Goal: Task Accomplishment & Management: Use online tool/utility

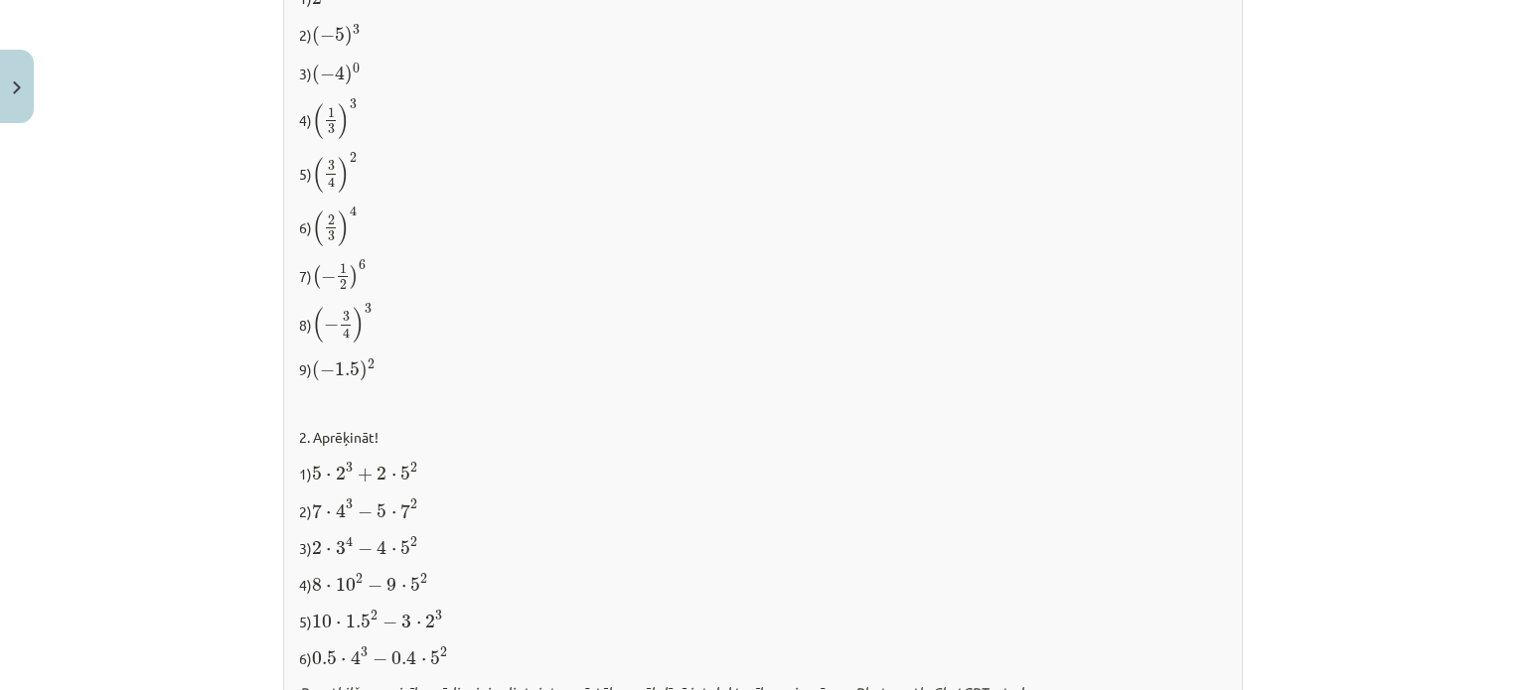
scroll to position [2129, 0]
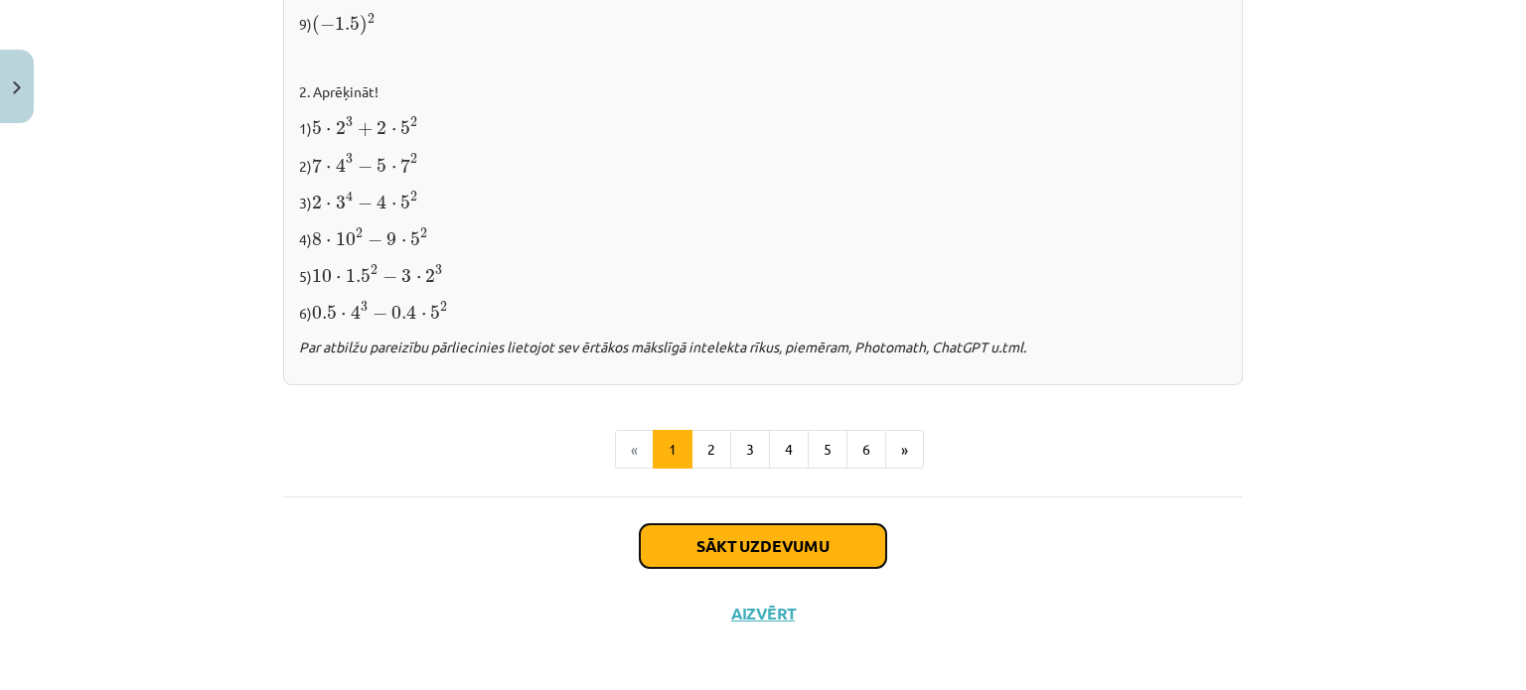
click at [830, 524] on button "Sākt uzdevumu" at bounding box center [763, 546] width 246 height 44
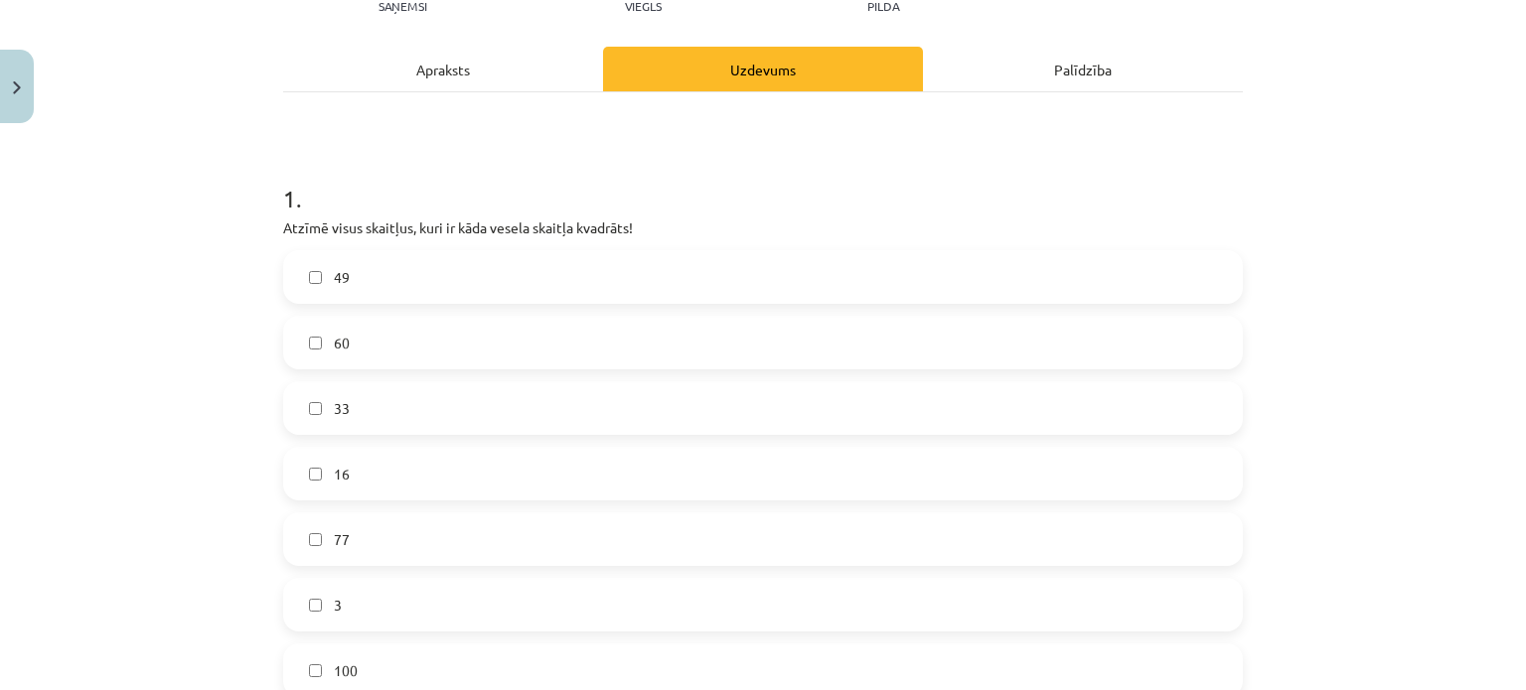
scroll to position [246, 0]
click at [711, 277] on label "49" at bounding box center [762, 276] width 955 height 50
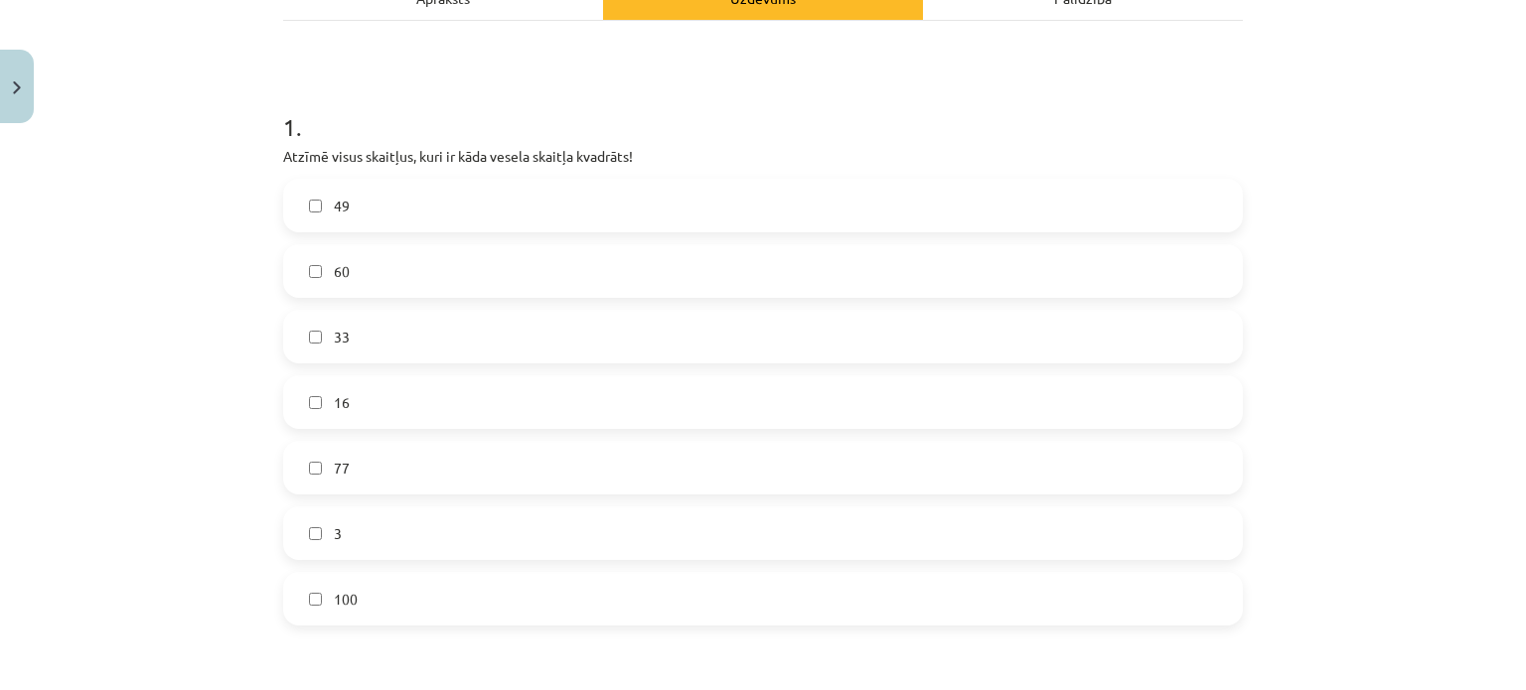
scroll to position [330, 0]
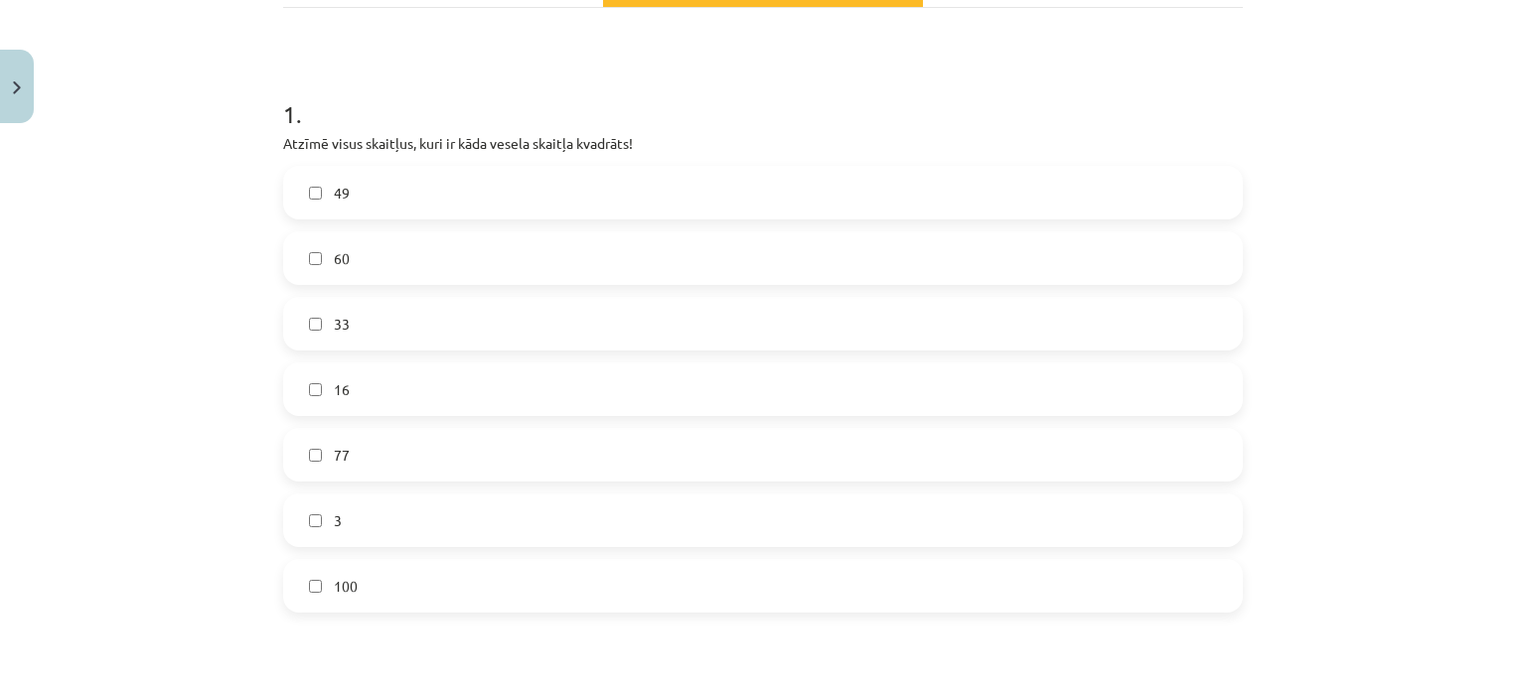
click at [459, 587] on label "100" at bounding box center [762, 586] width 955 height 50
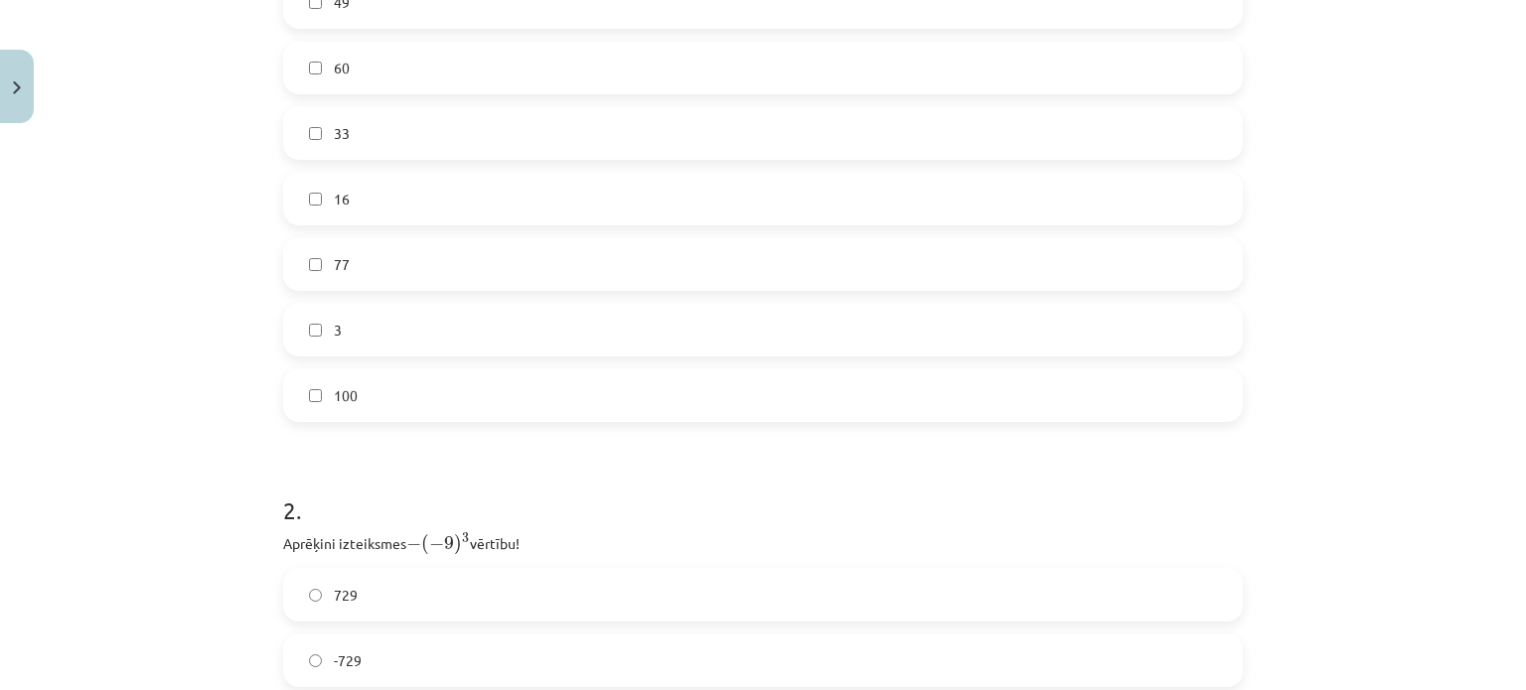
scroll to position [516, 0]
click at [451, 205] on label "16" at bounding box center [762, 203] width 955 height 50
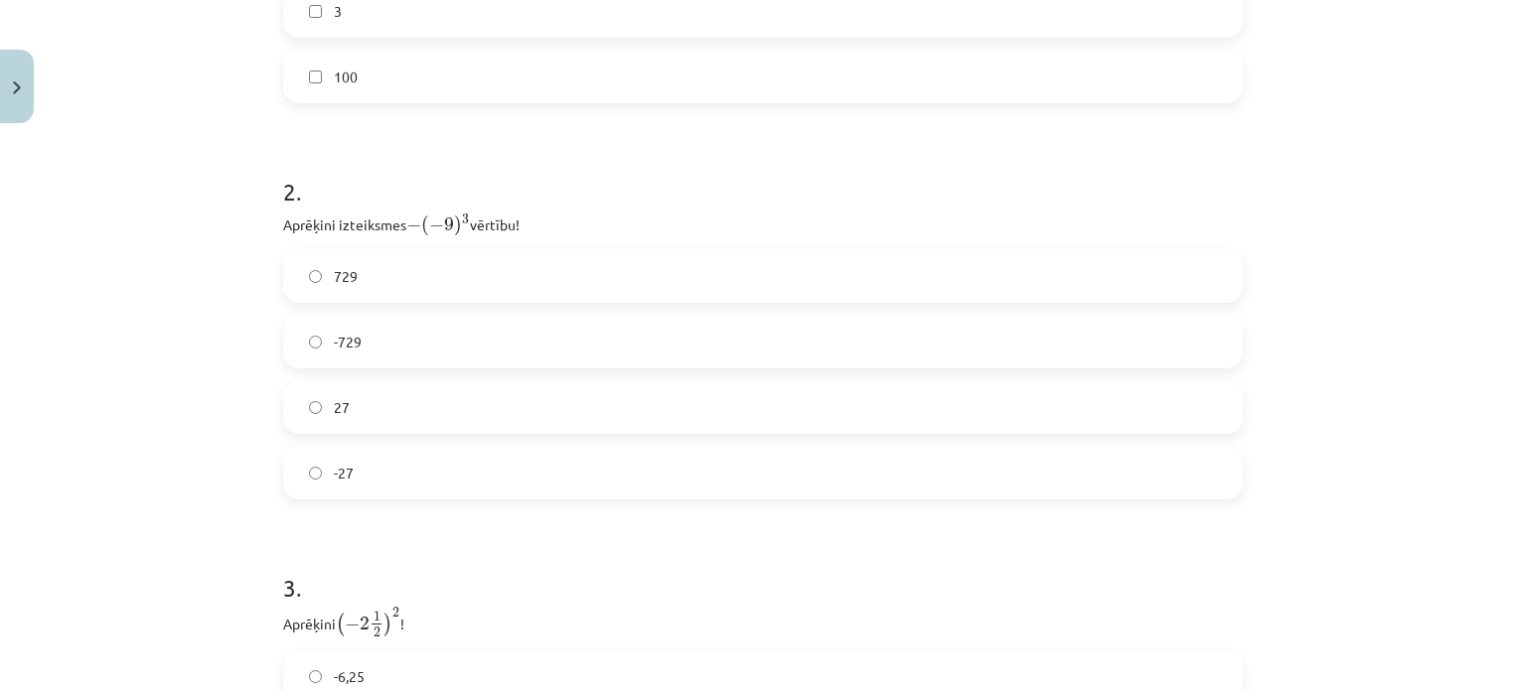
scroll to position [842, 0]
click at [394, 259] on label "729" at bounding box center [762, 273] width 955 height 50
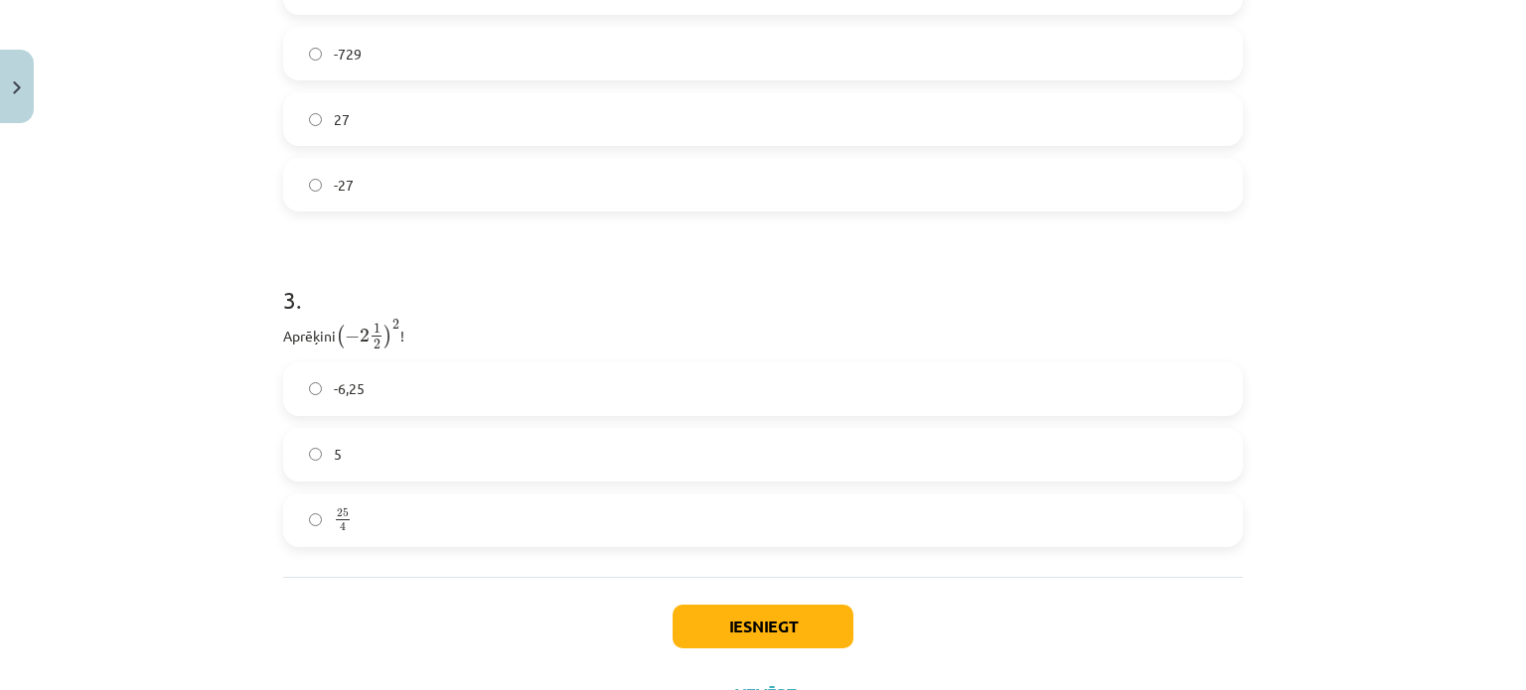
scroll to position [1132, 0]
click at [419, 521] on label "25 4 25 4" at bounding box center [762, 516] width 955 height 50
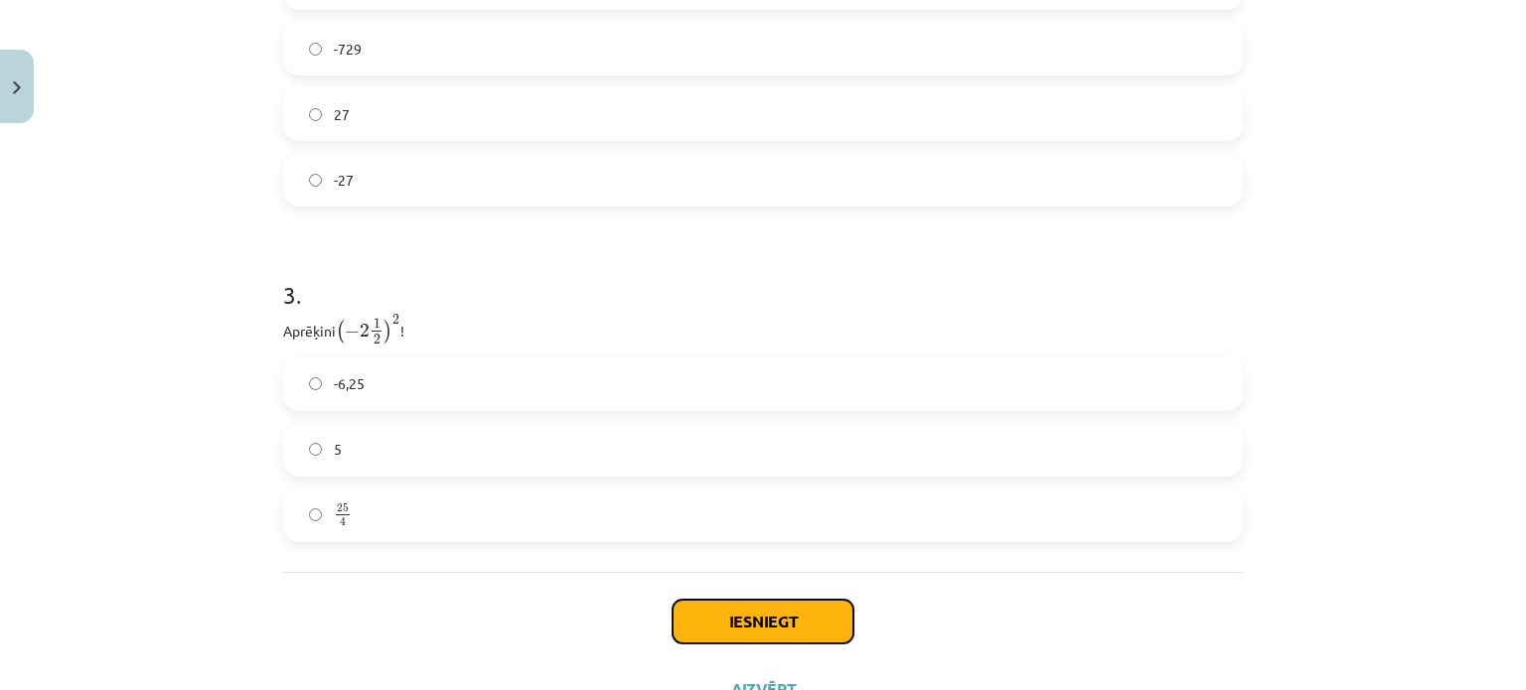
click at [759, 609] on button "Iesniegt" at bounding box center [762, 622] width 181 height 44
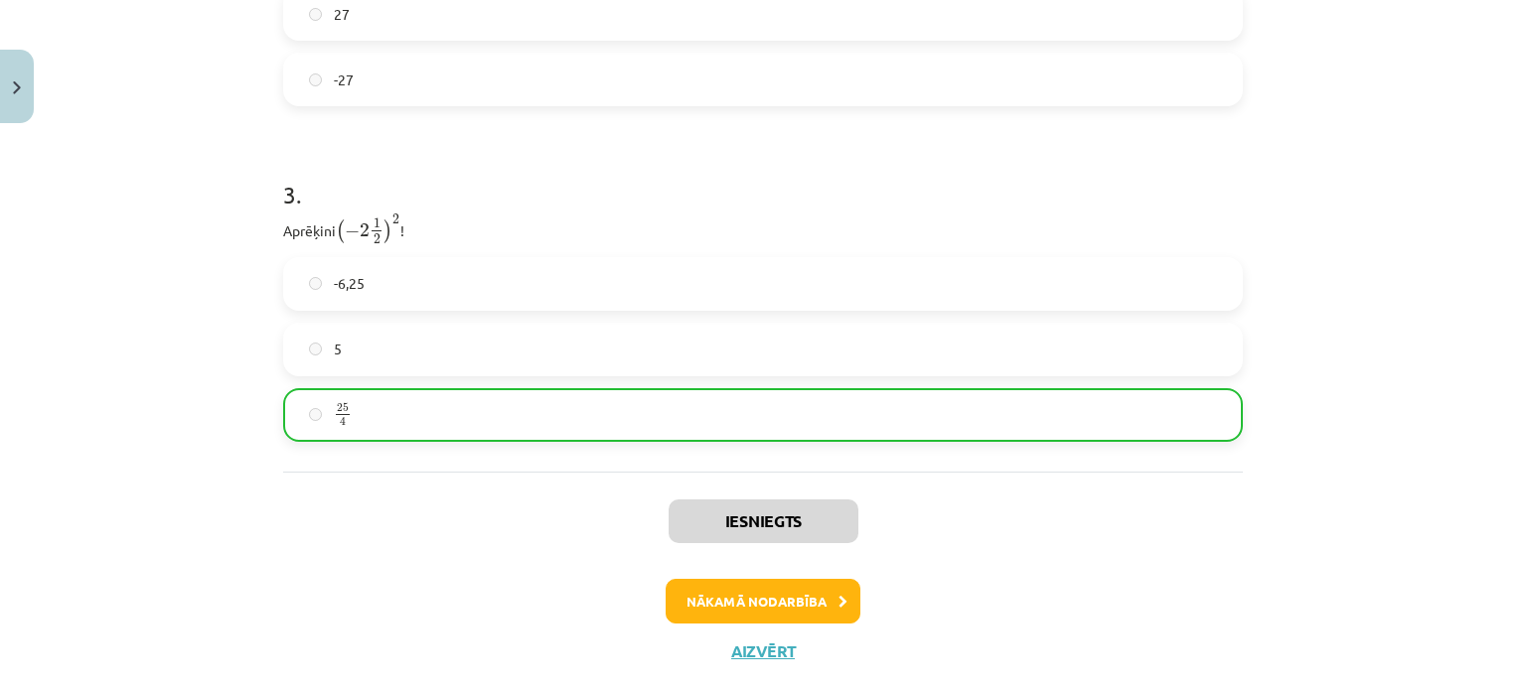
scroll to position [1275, 0]
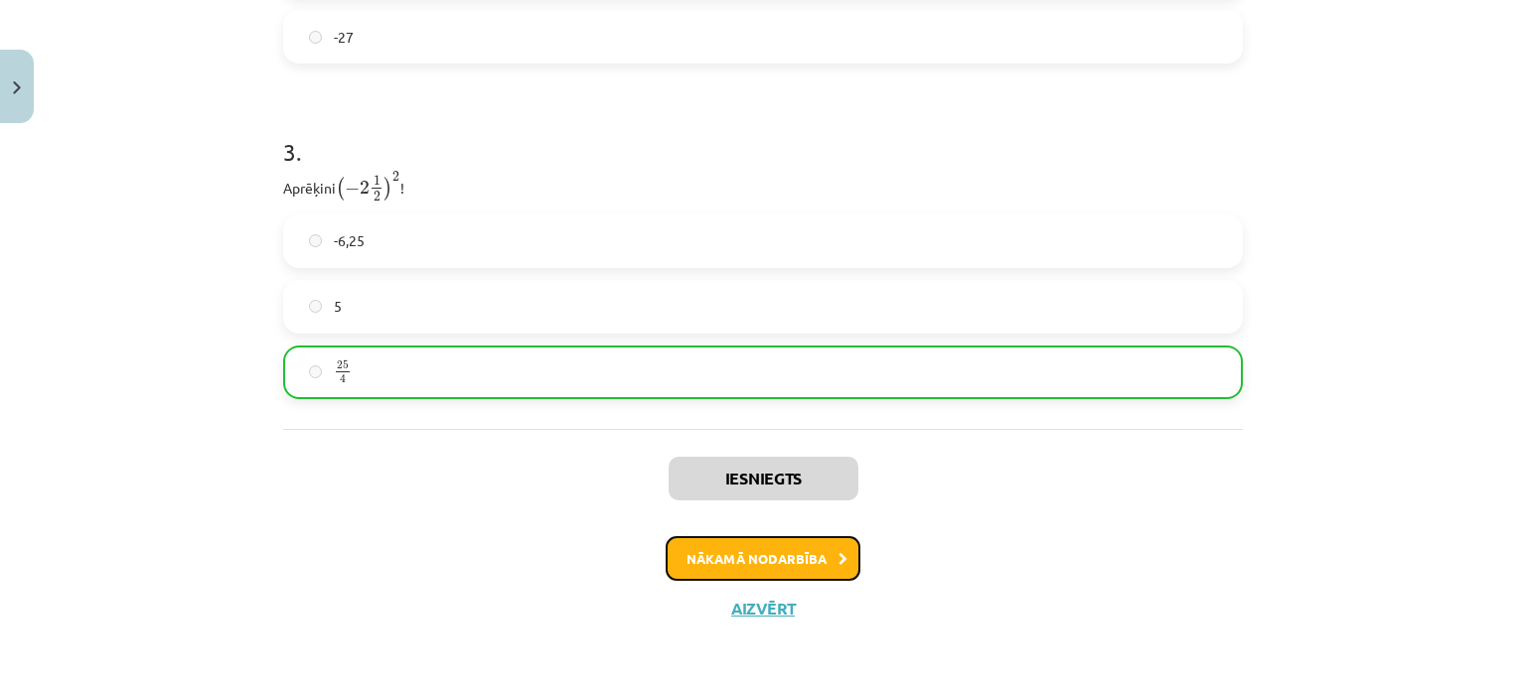
click at [735, 547] on button "Nākamā nodarbība" at bounding box center [762, 559] width 195 height 46
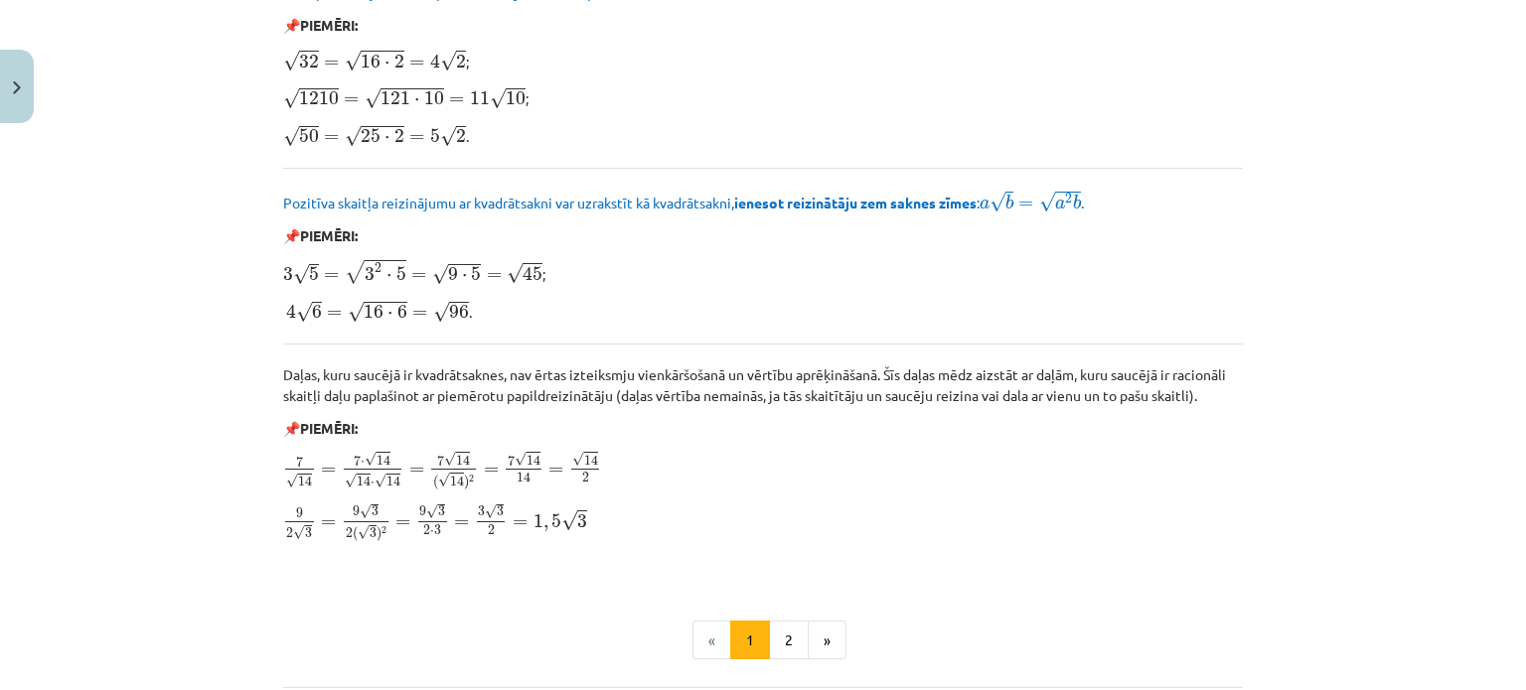
scroll to position [2418, 0]
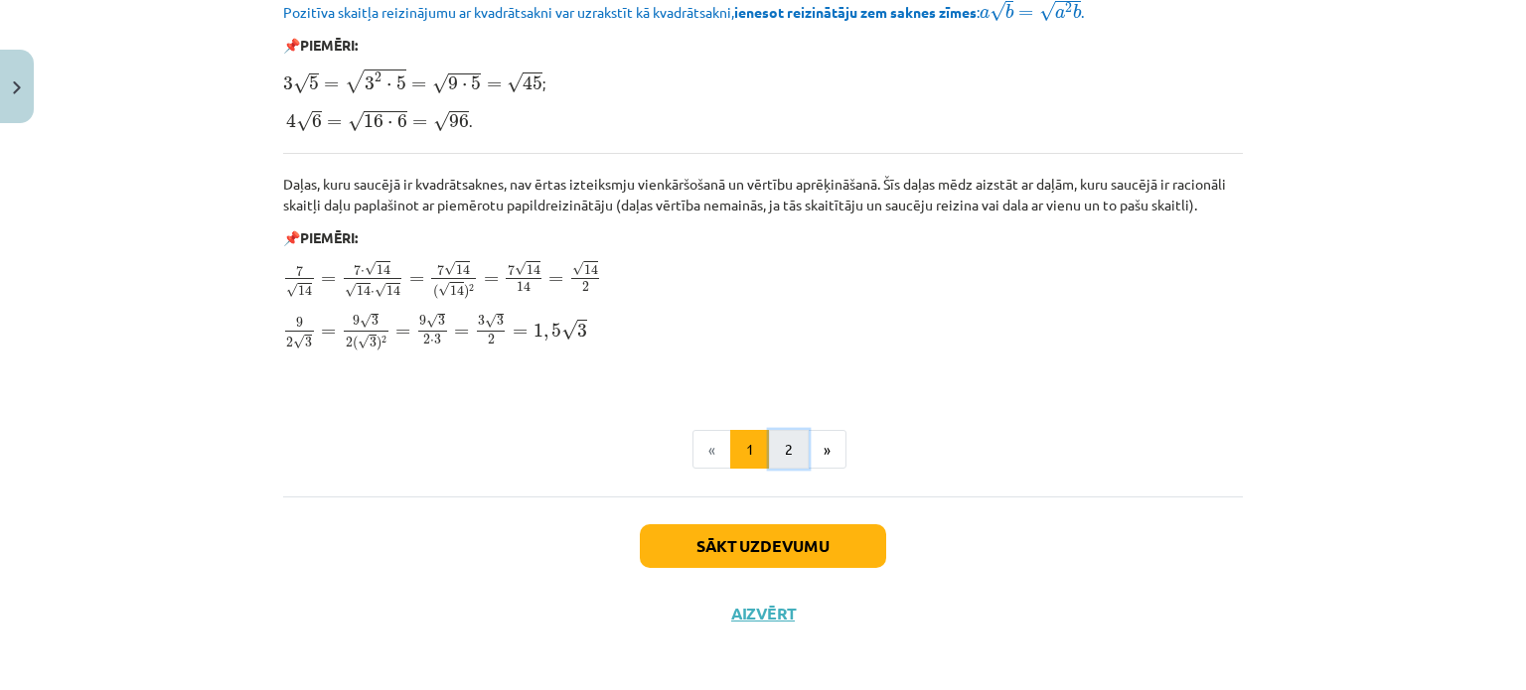
click at [790, 449] on button "2" at bounding box center [789, 450] width 40 height 40
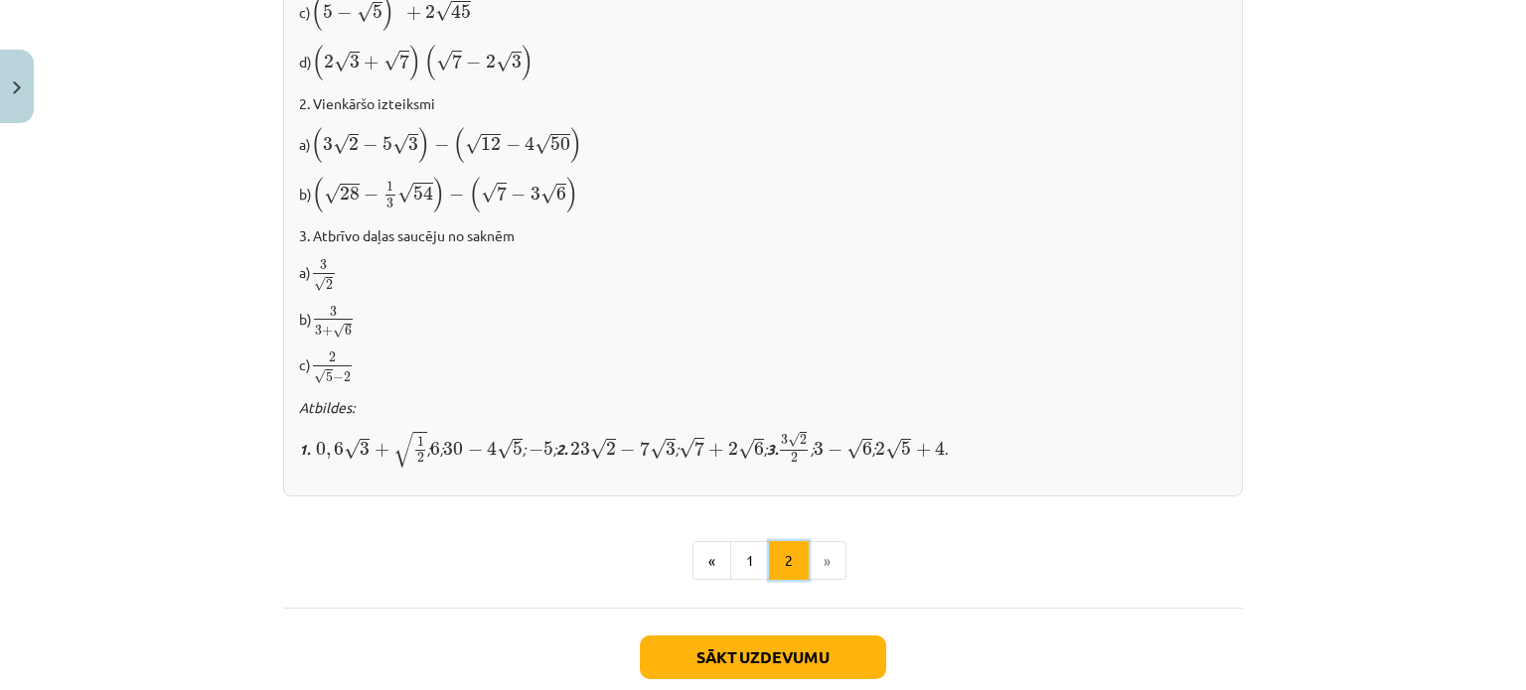
scroll to position [1339, 0]
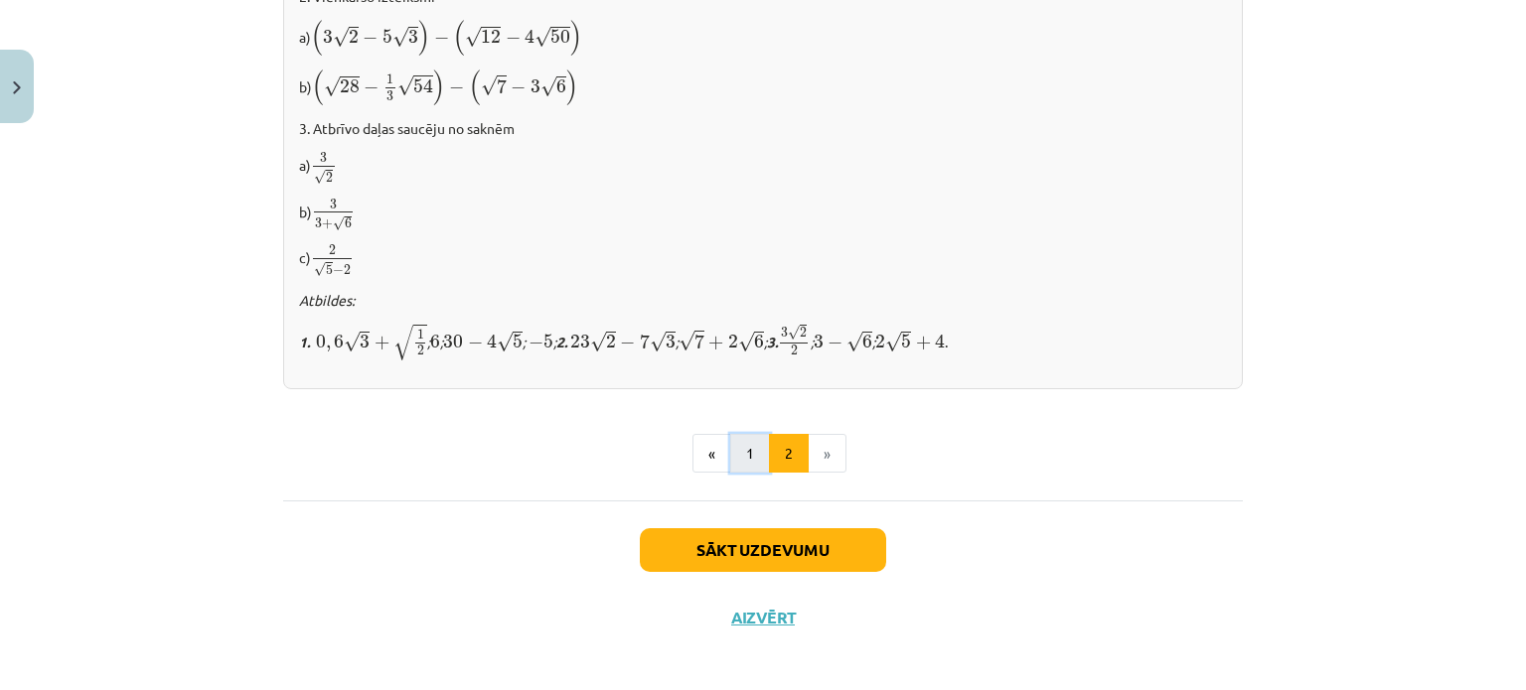
click at [737, 444] on button "1" at bounding box center [750, 454] width 40 height 40
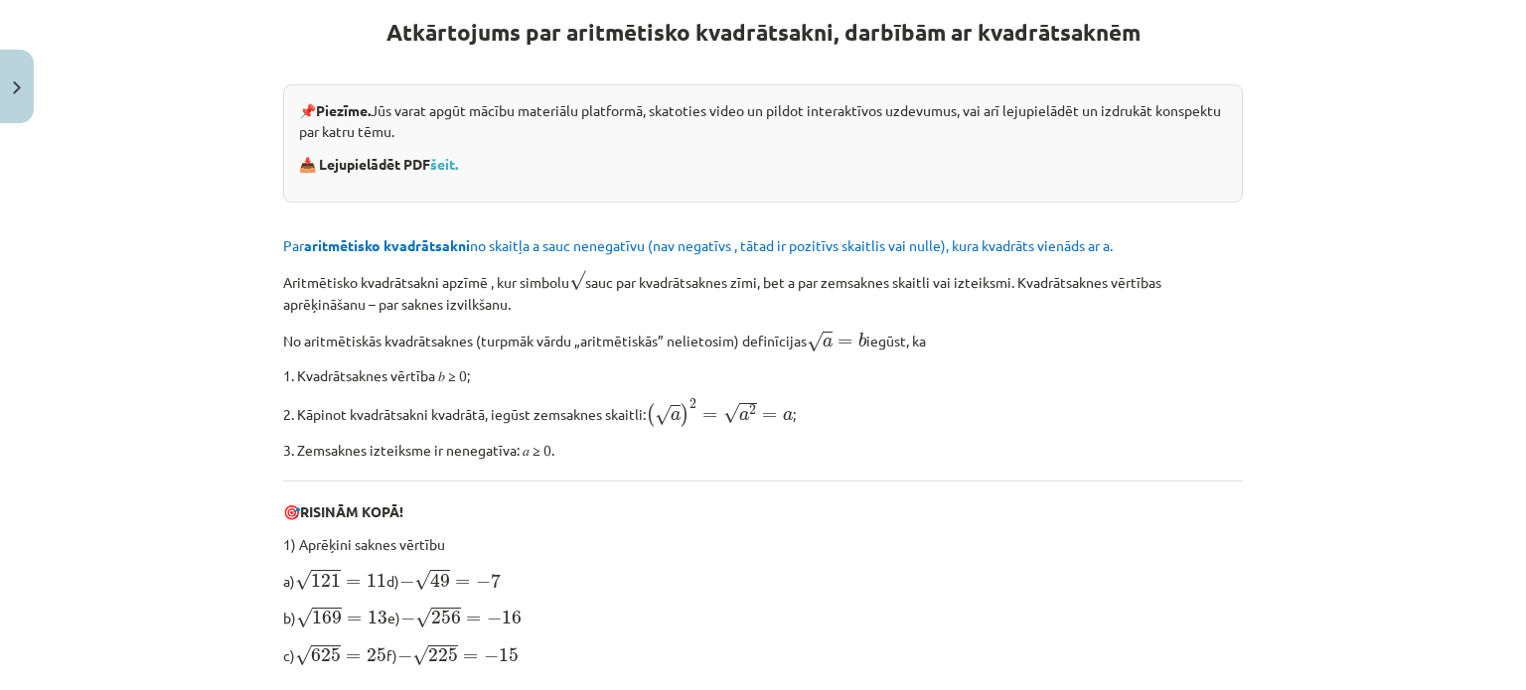
scroll to position [386, 0]
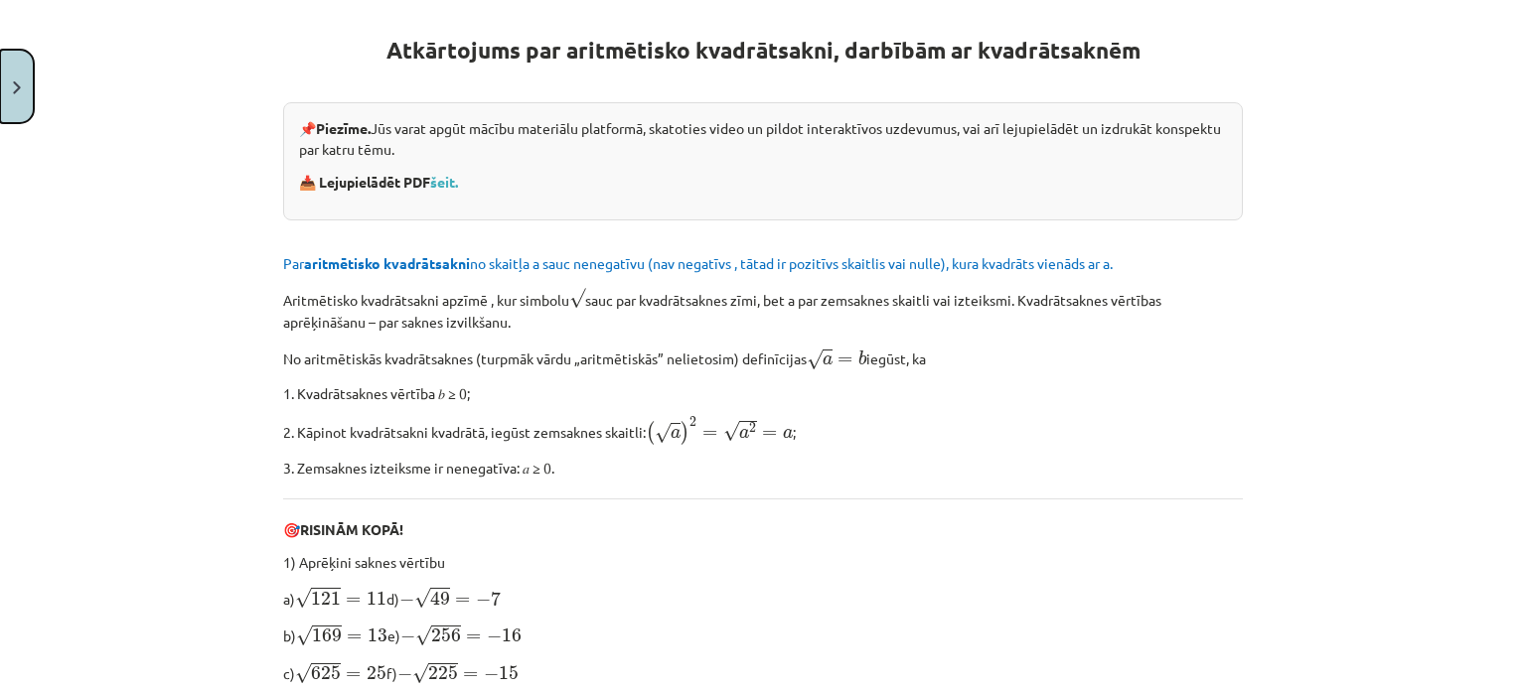
click at [21, 91] on button "Close" at bounding box center [17, 86] width 34 height 73
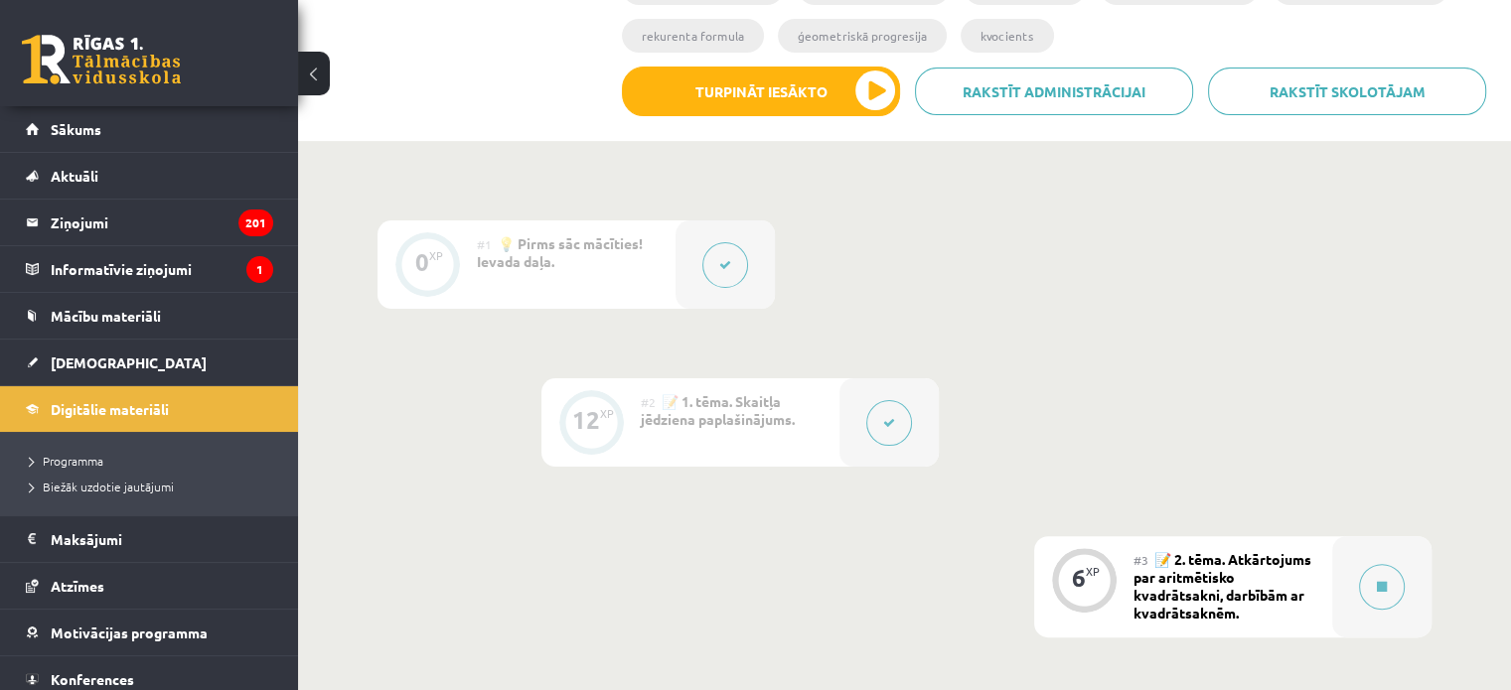
click at [890, 420] on icon at bounding box center [889, 423] width 12 height 12
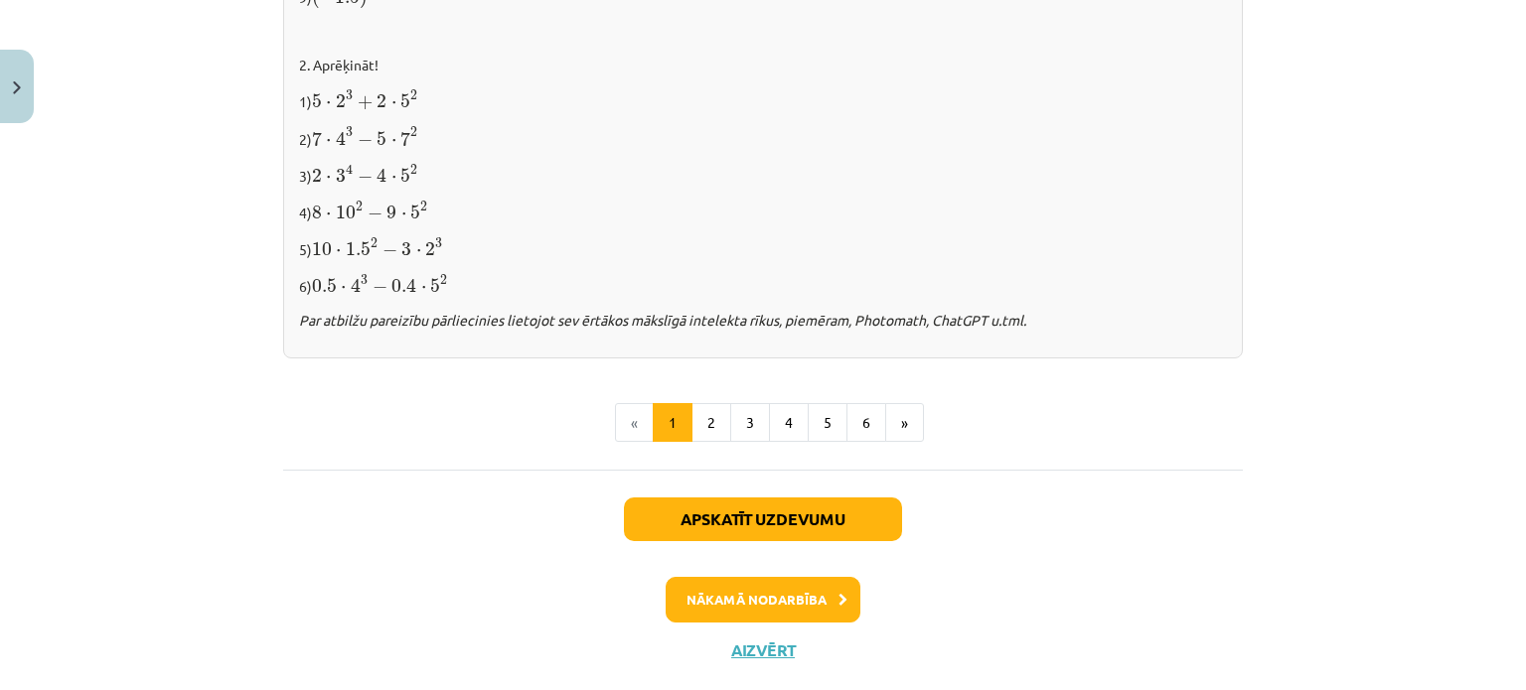
scroll to position [2193, 0]
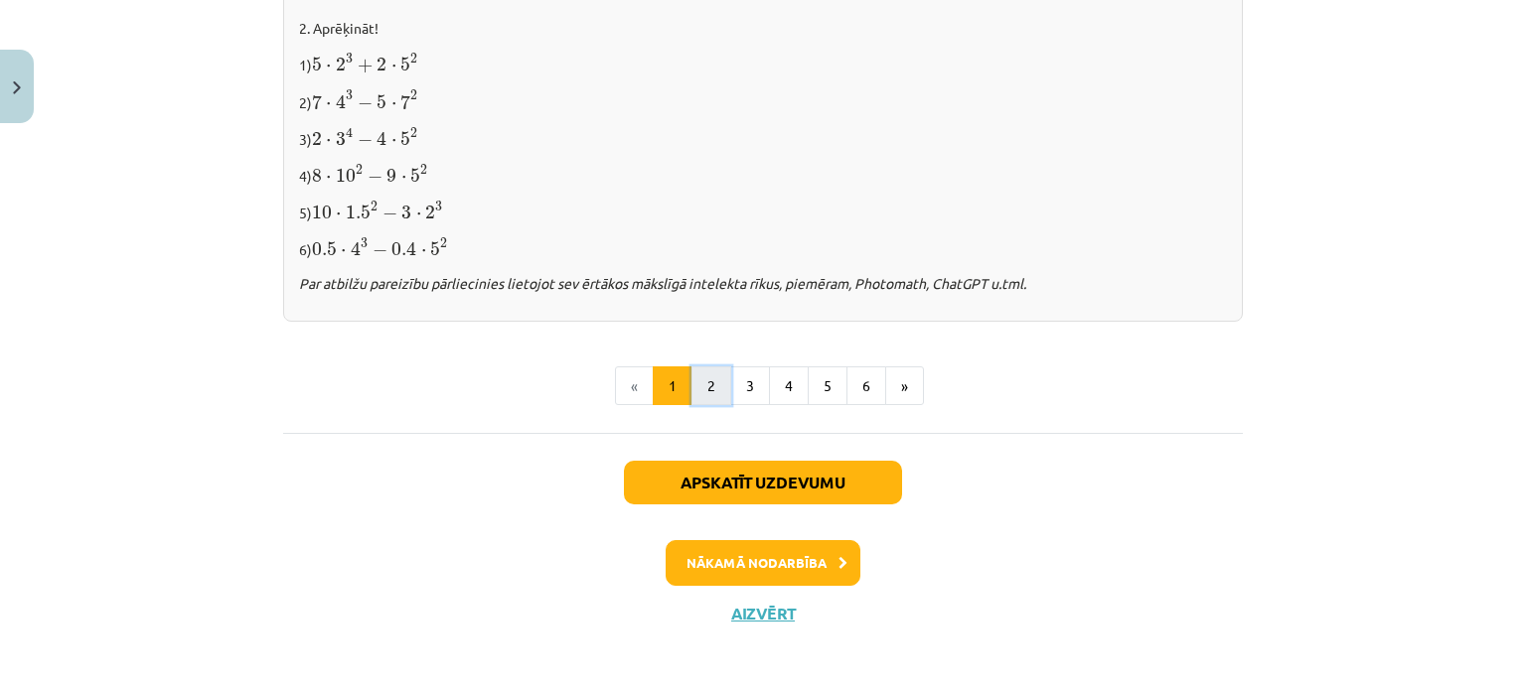
click at [702, 393] on button "2" at bounding box center [711, 386] width 40 height 40
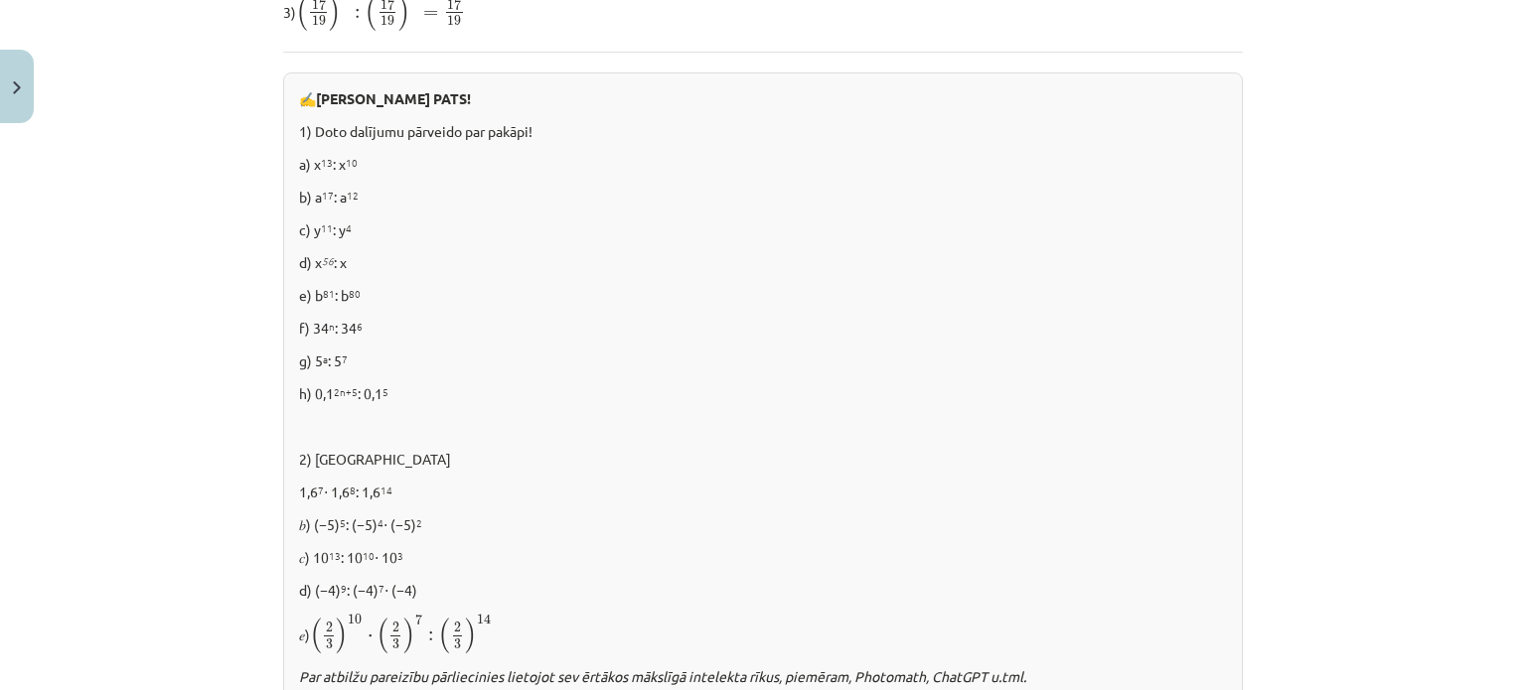
scroll to position [1478, 0]
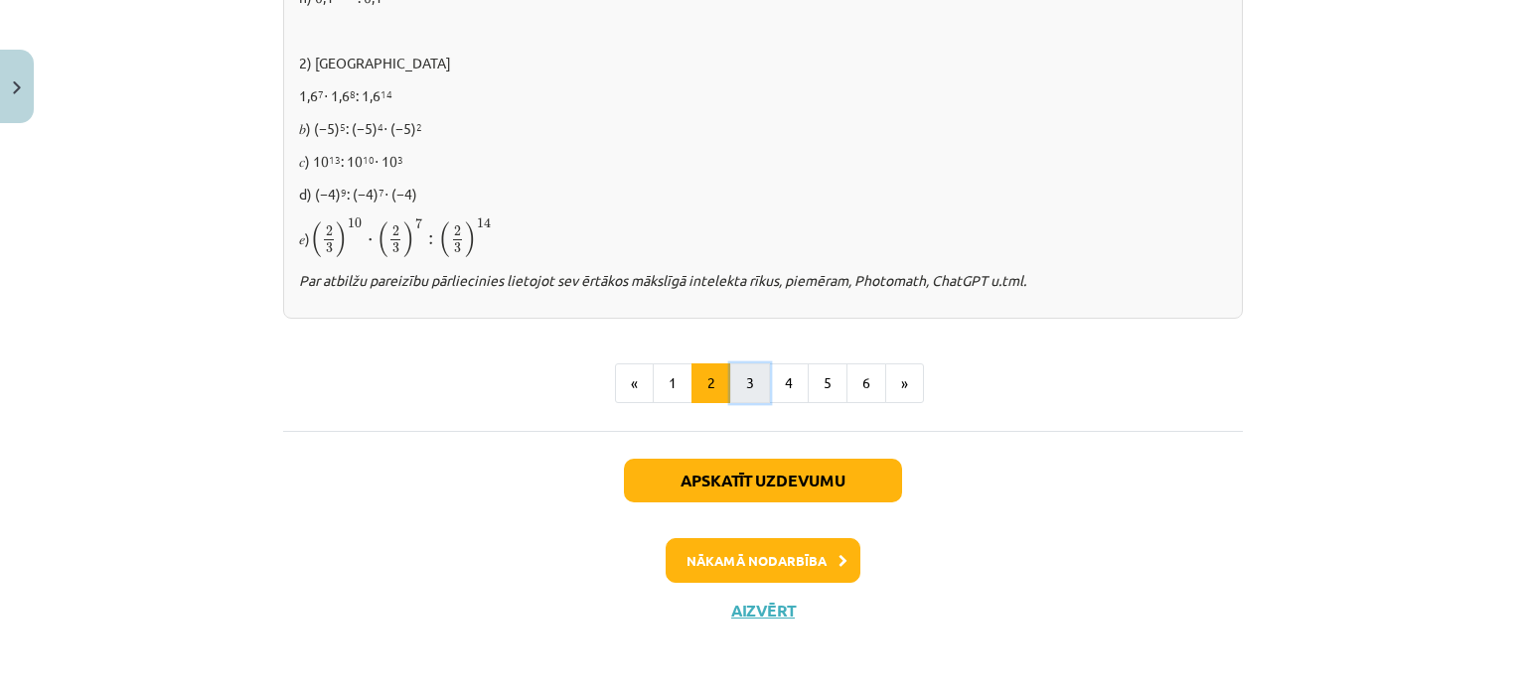
click at [744, 391] on button "3" at bounding box center [750, 384] width 40 height 40
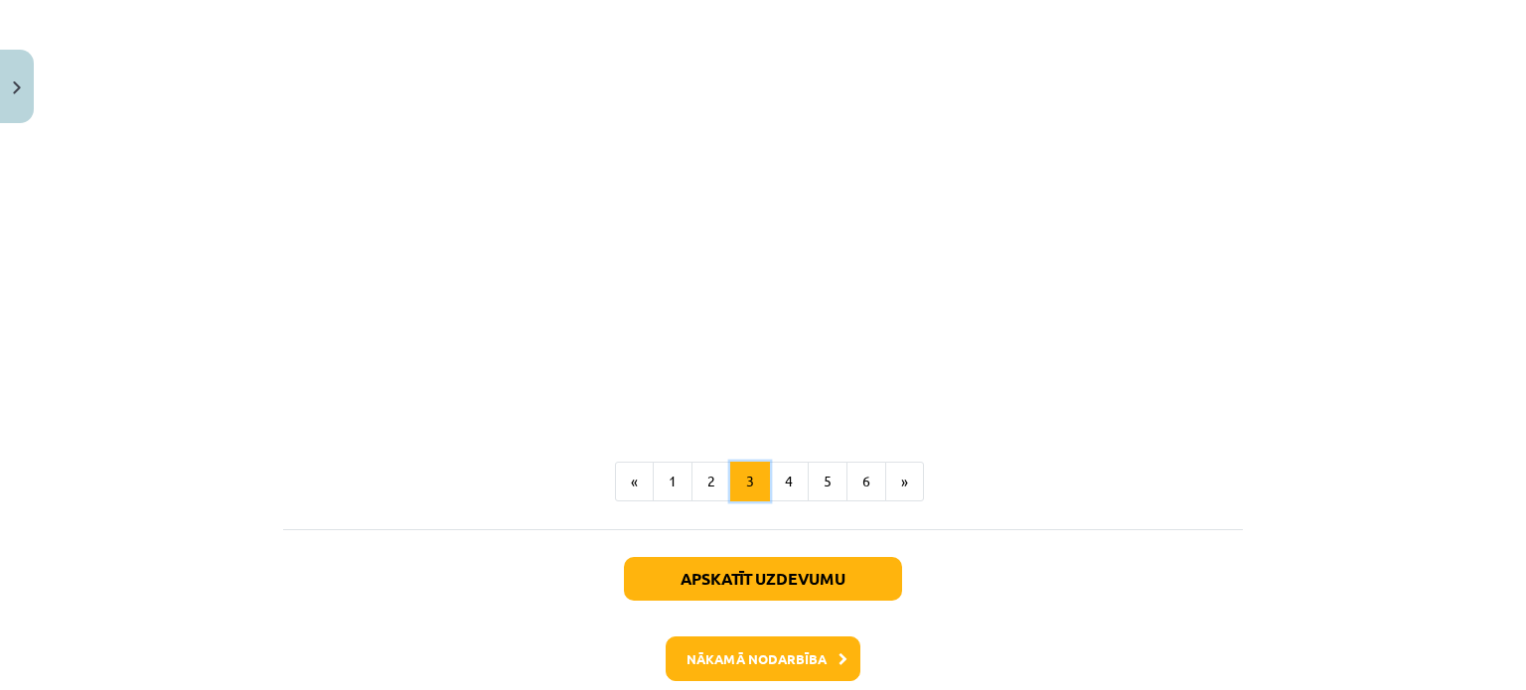
scroll to position [1879, 0]
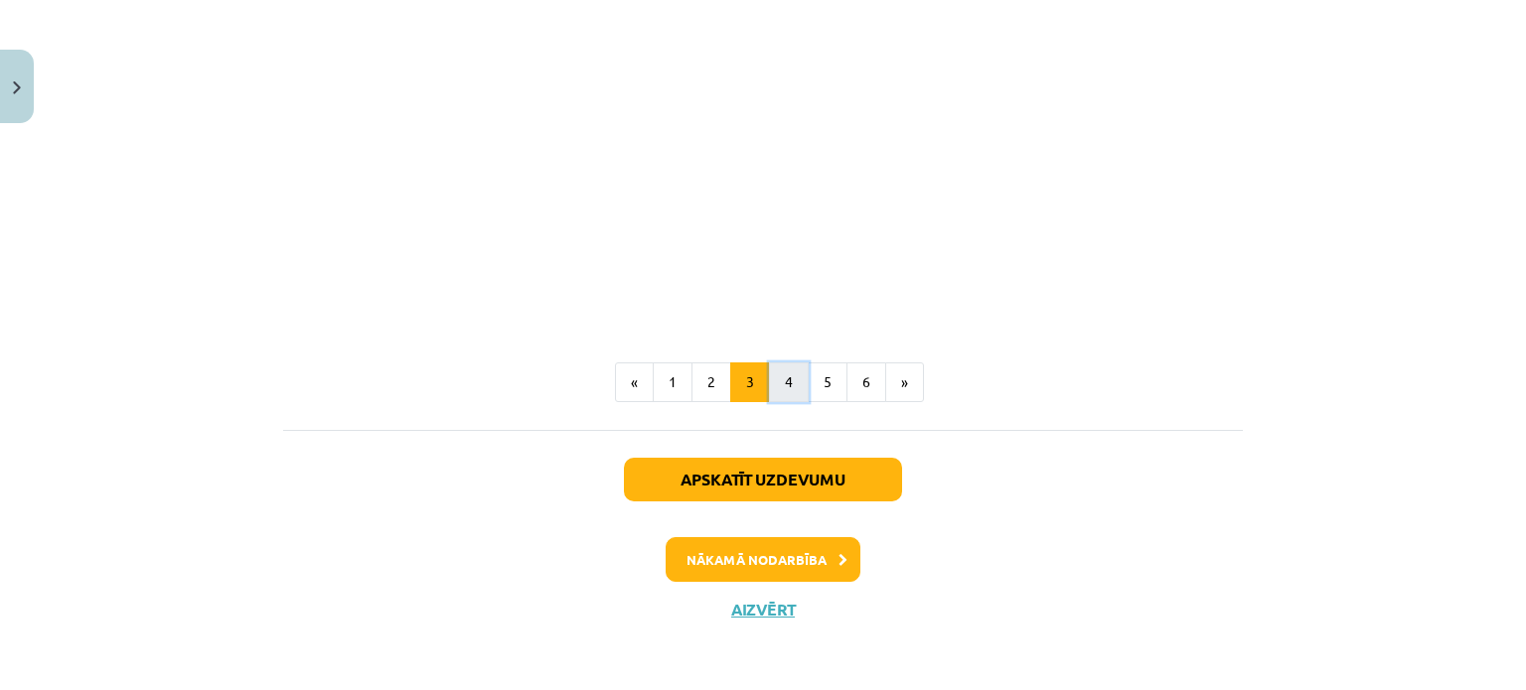
click at [771, 387] on button "4" at bounding box center [789, 383] width 40 height 40
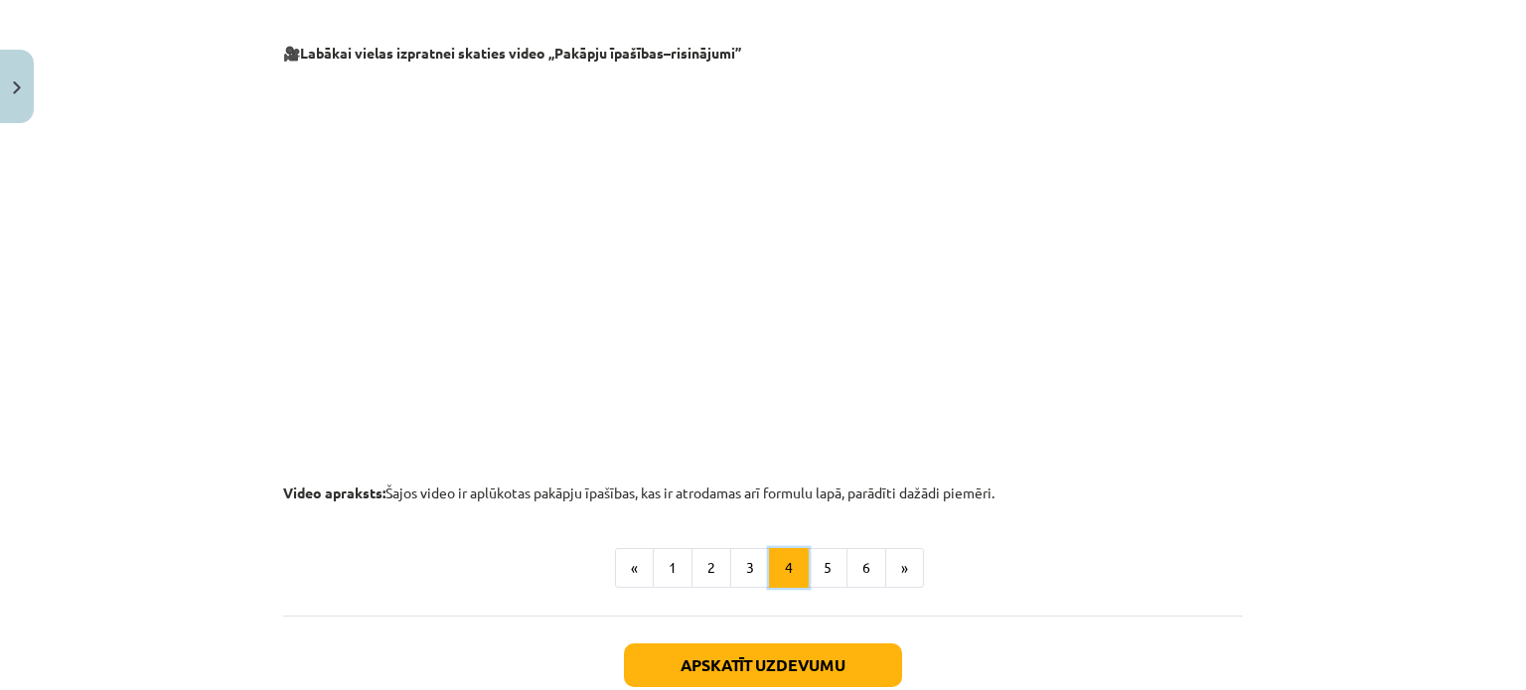
scroll to position [2185, 0]
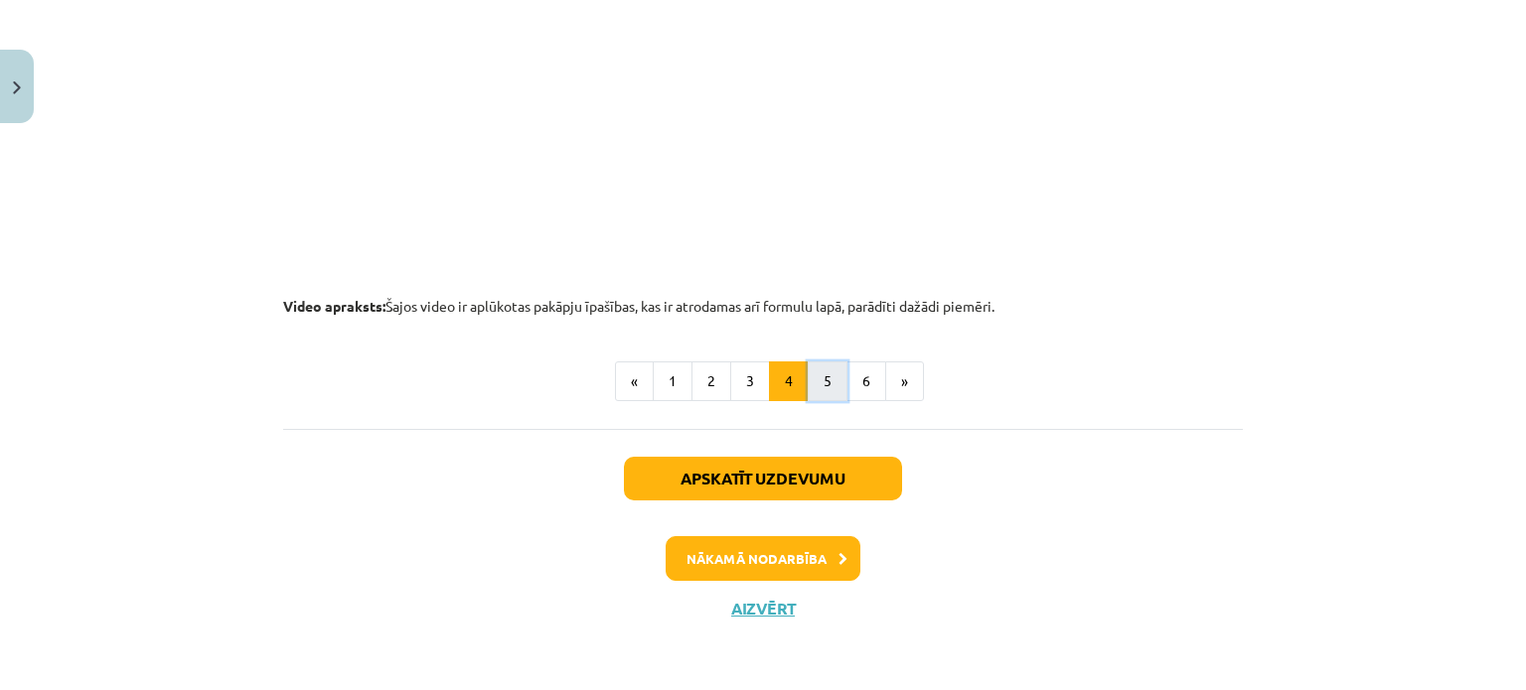
click at [807, 380] on button "5" at bounding box center [827, 382] width 40 height 40
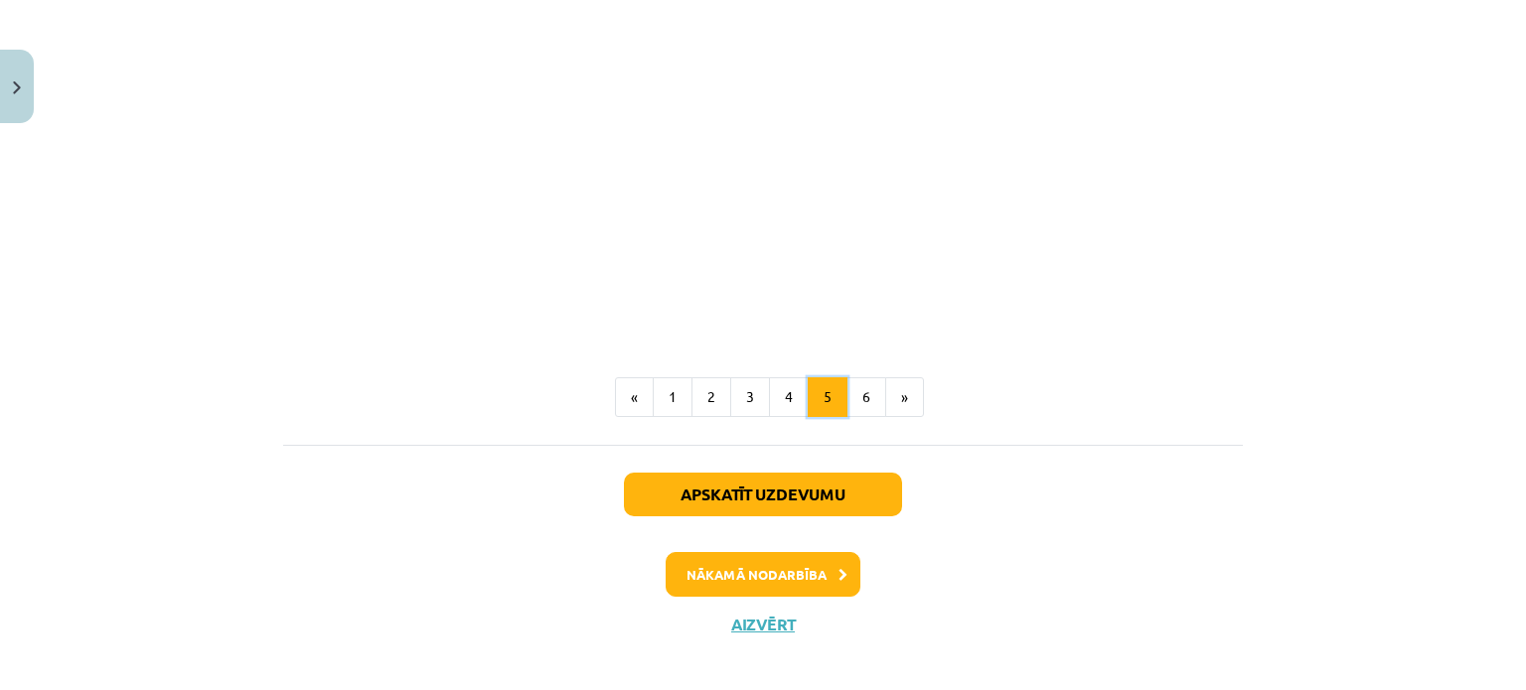
scroll to position [2457, 0]
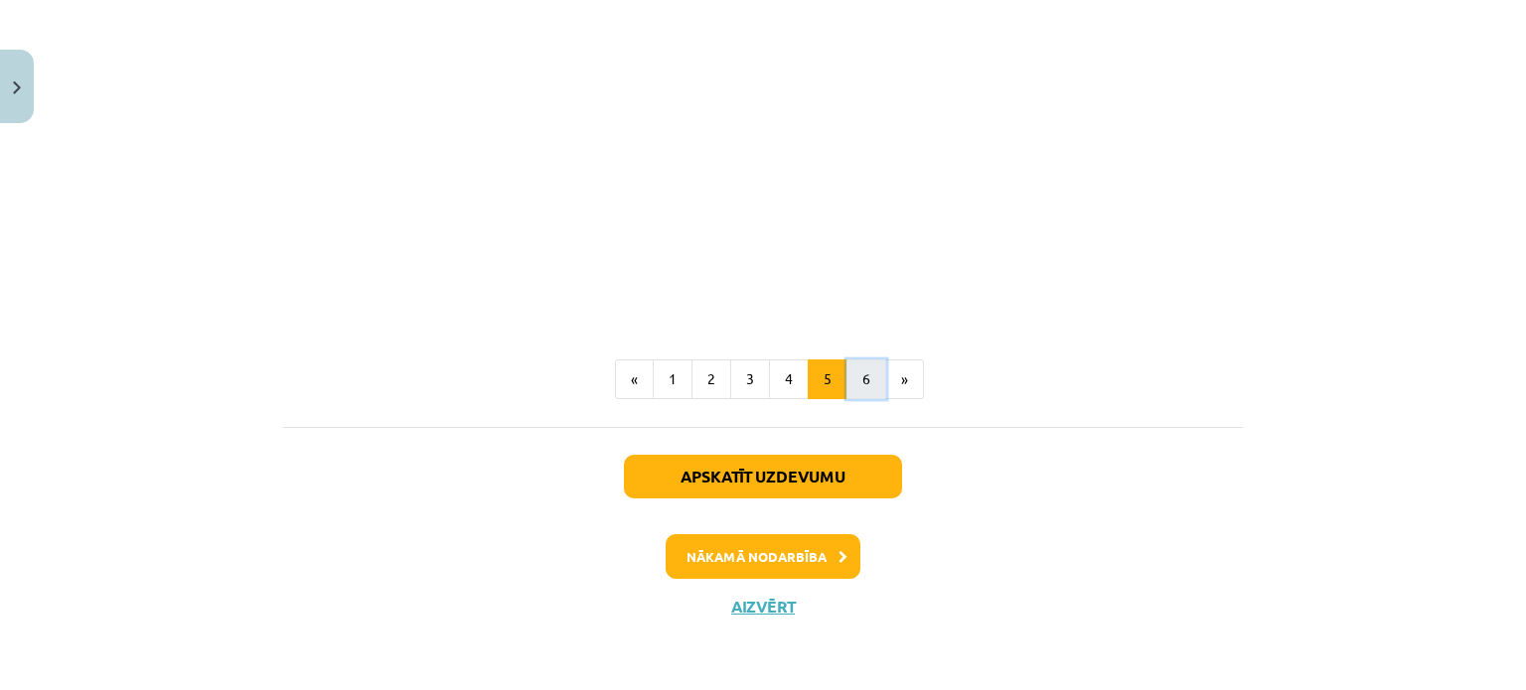
click at [853, 374] on button "6" at bounding box center [866, 380] width 40 height 40
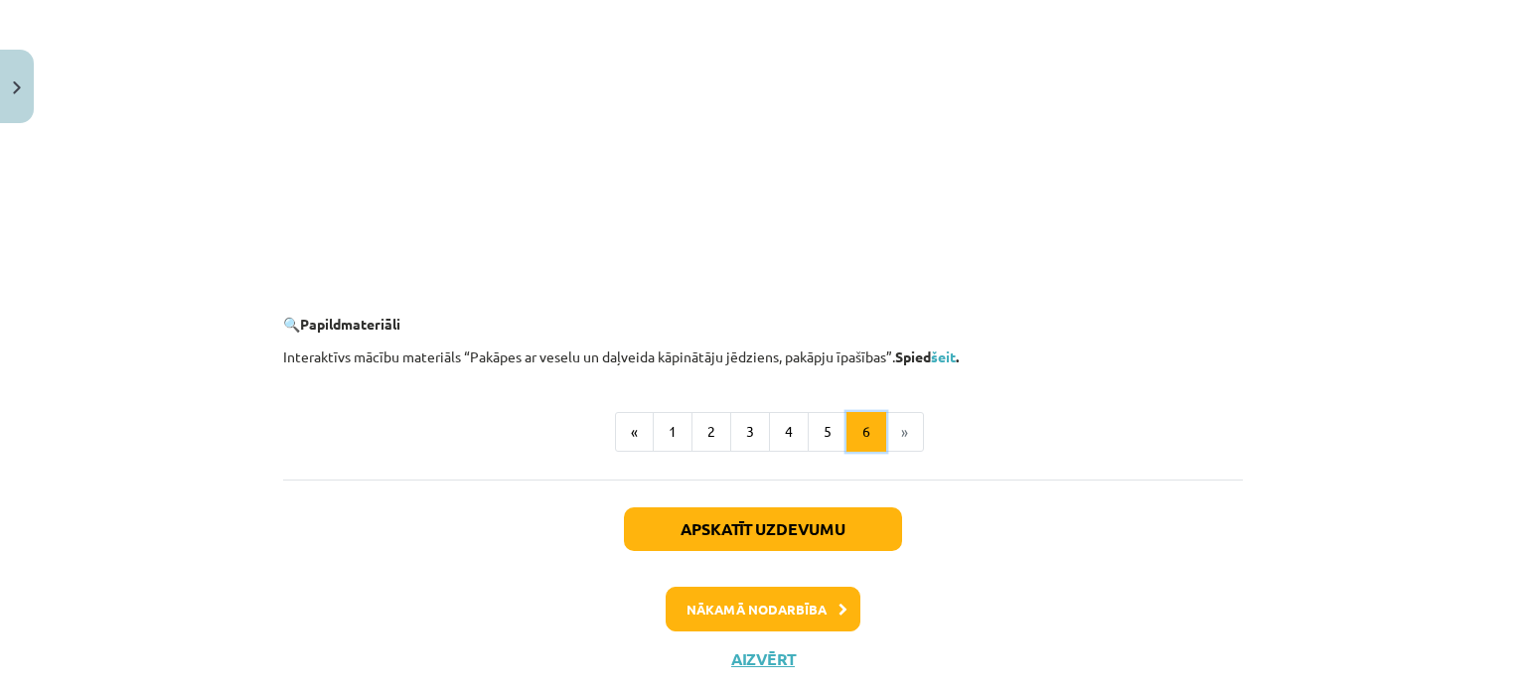
scroll to position [2003, 0]
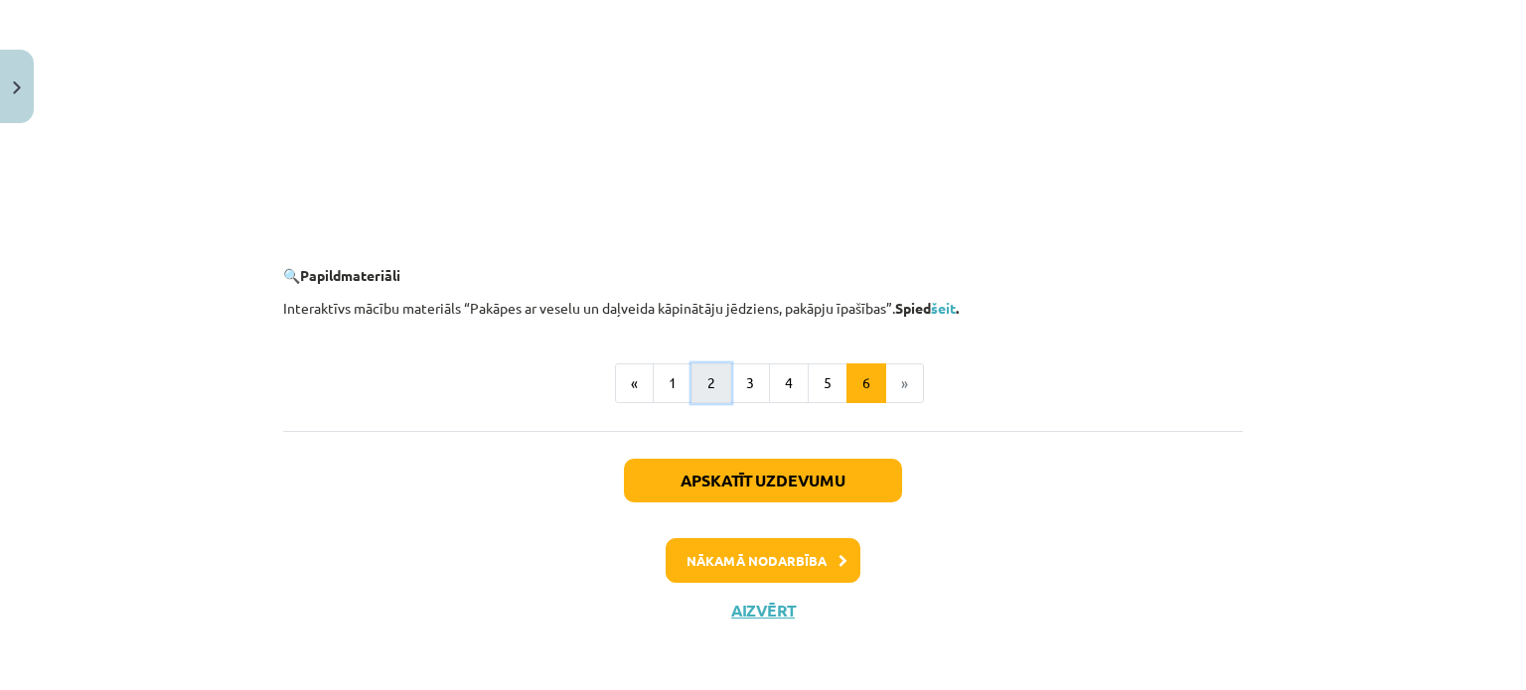
click at [708, 384] on button "2" at bounding box center [711, 384] width 40 height 40
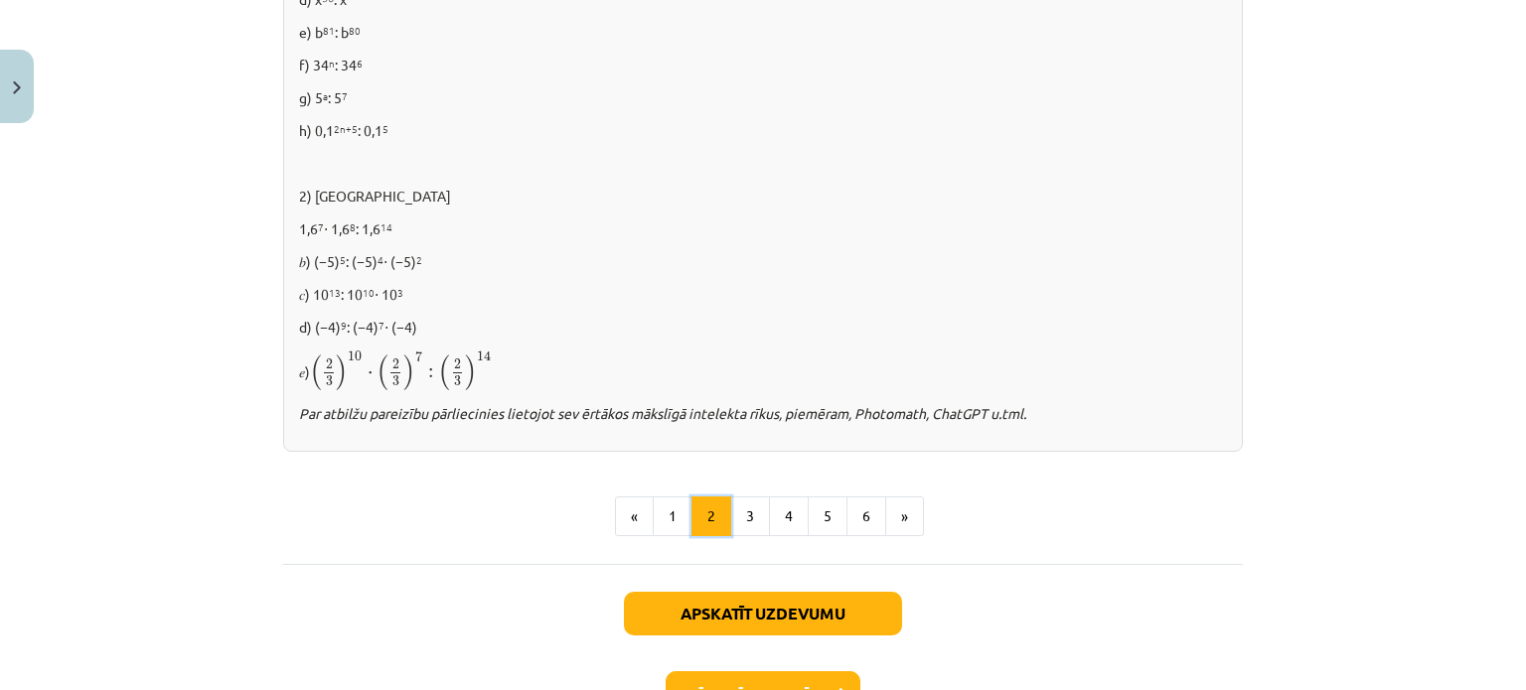
scroll to position [1367, 0]
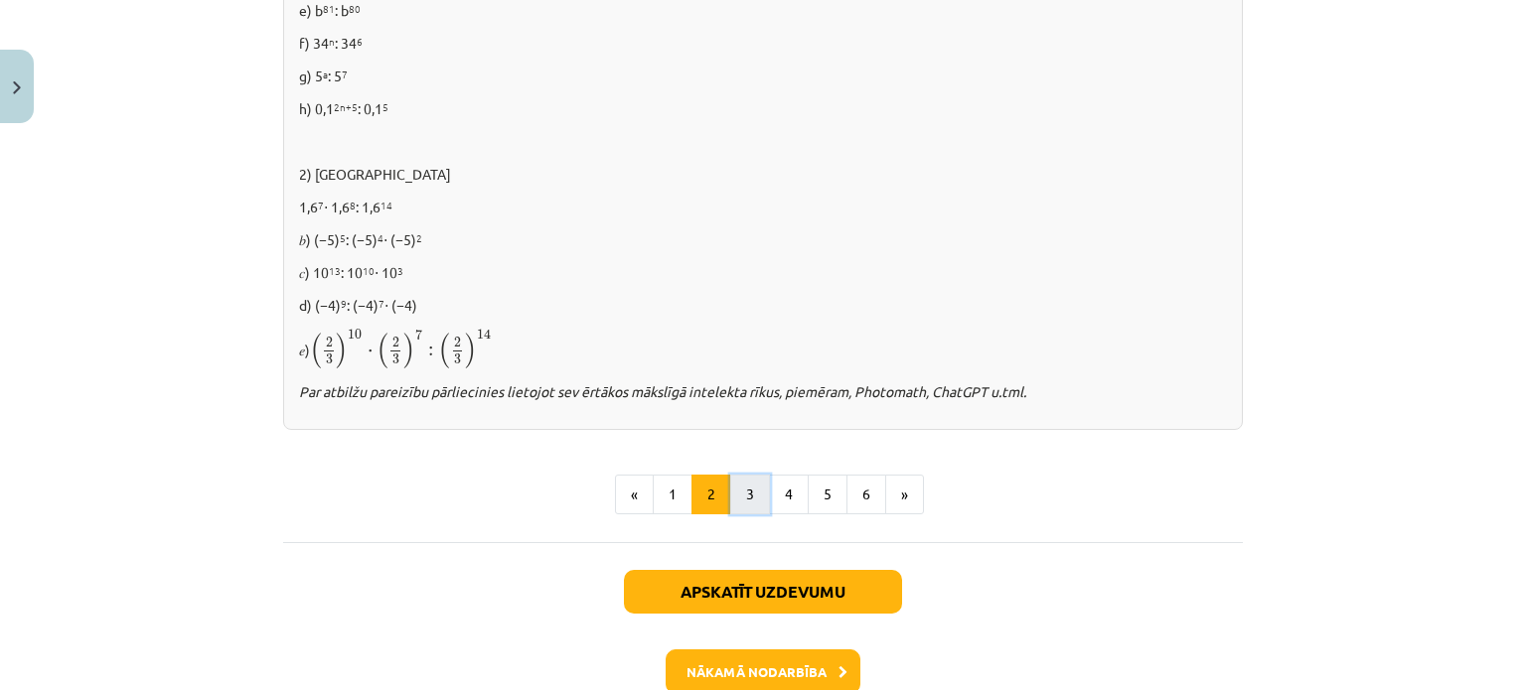
click at [741, 484] on button "3" at bounding box center [750, 495] width 40 height 40
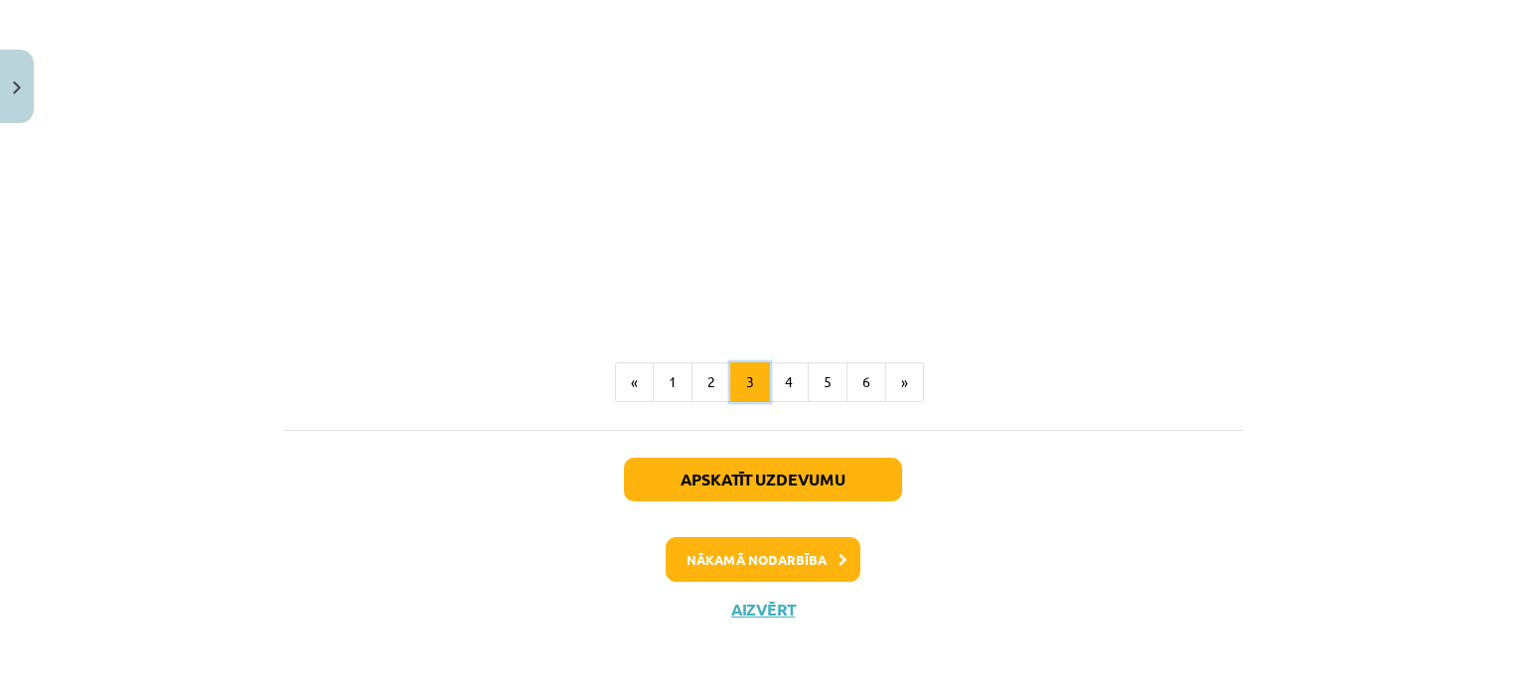
scroll to position [1850, 0]
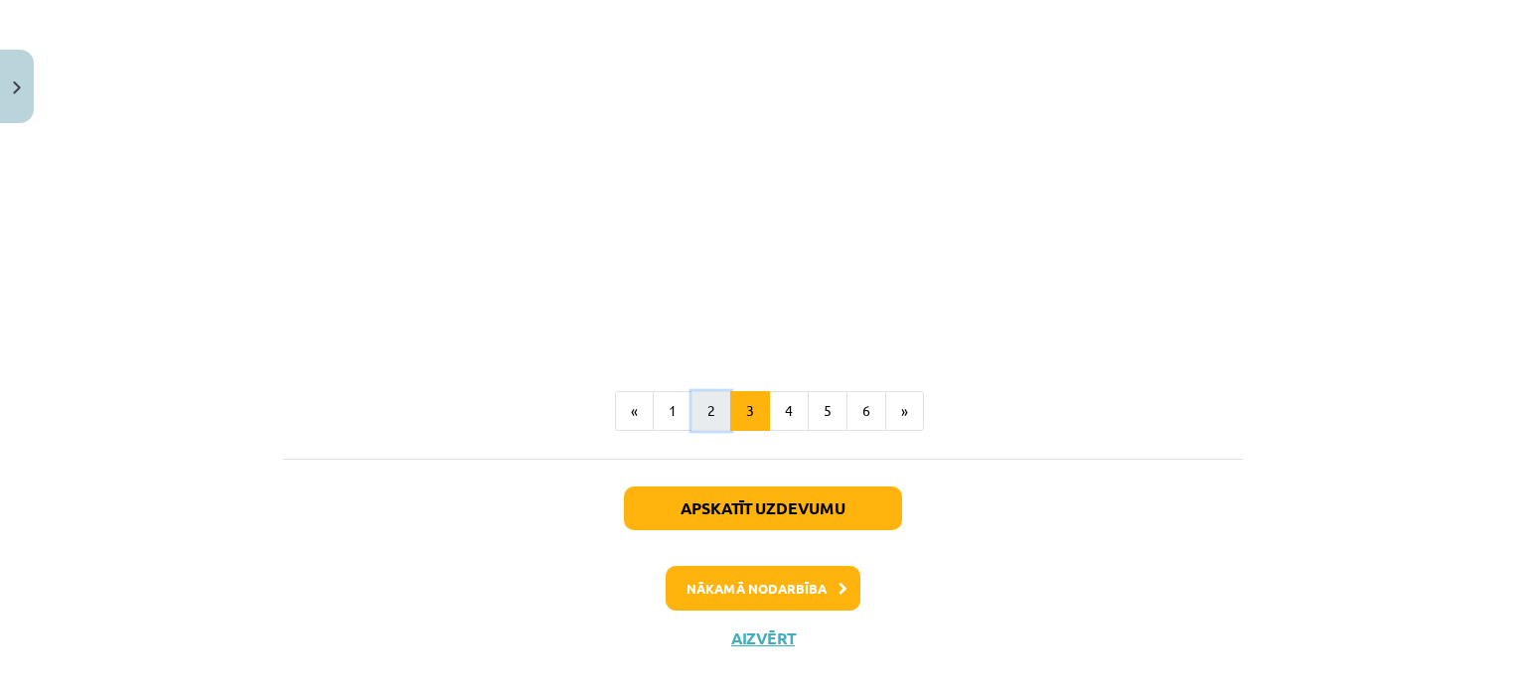
click at [719, 399] on button "2" at bounding box center [711, 411] width 40 height 40
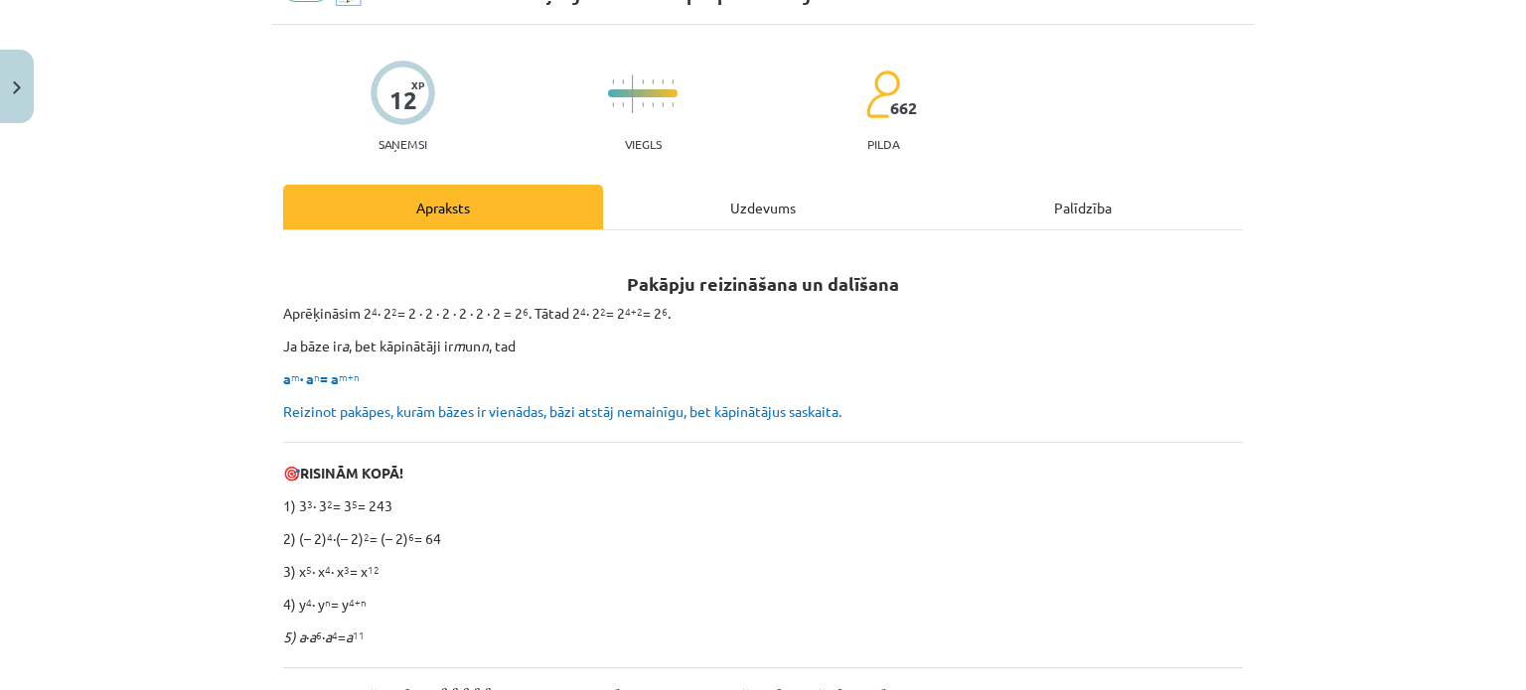
scroll to position [0, 0]
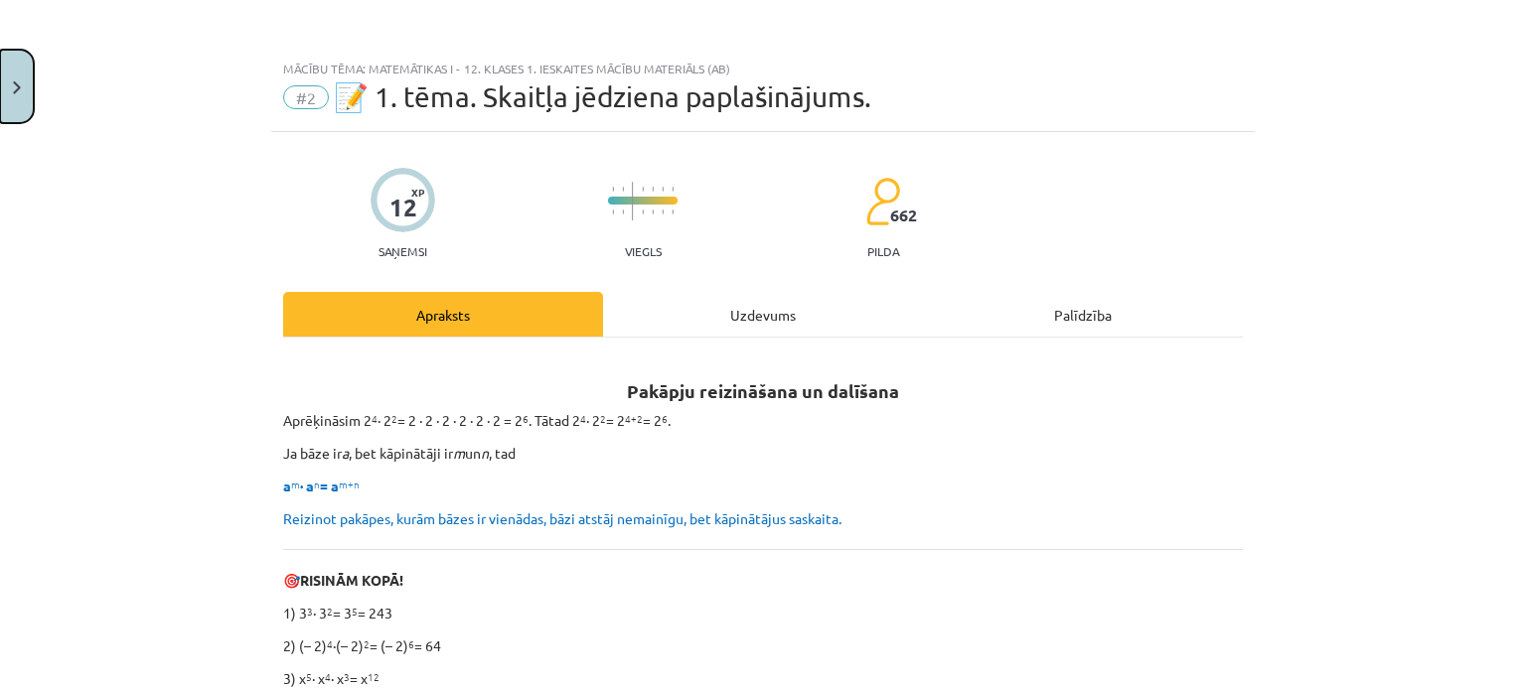
click at [29, 86] on button "Close" at bounding box center [17, 86] width 34 height 73
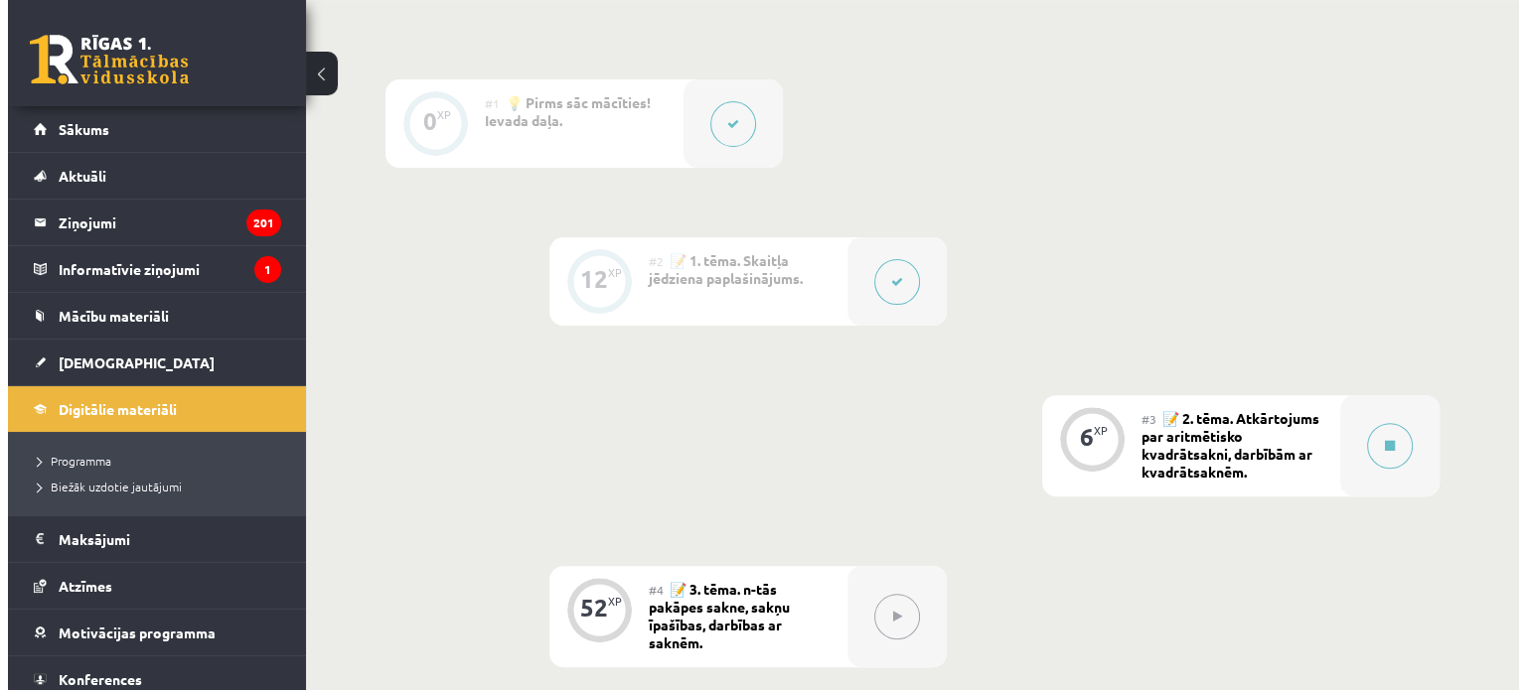
scroll to position [582, 0]
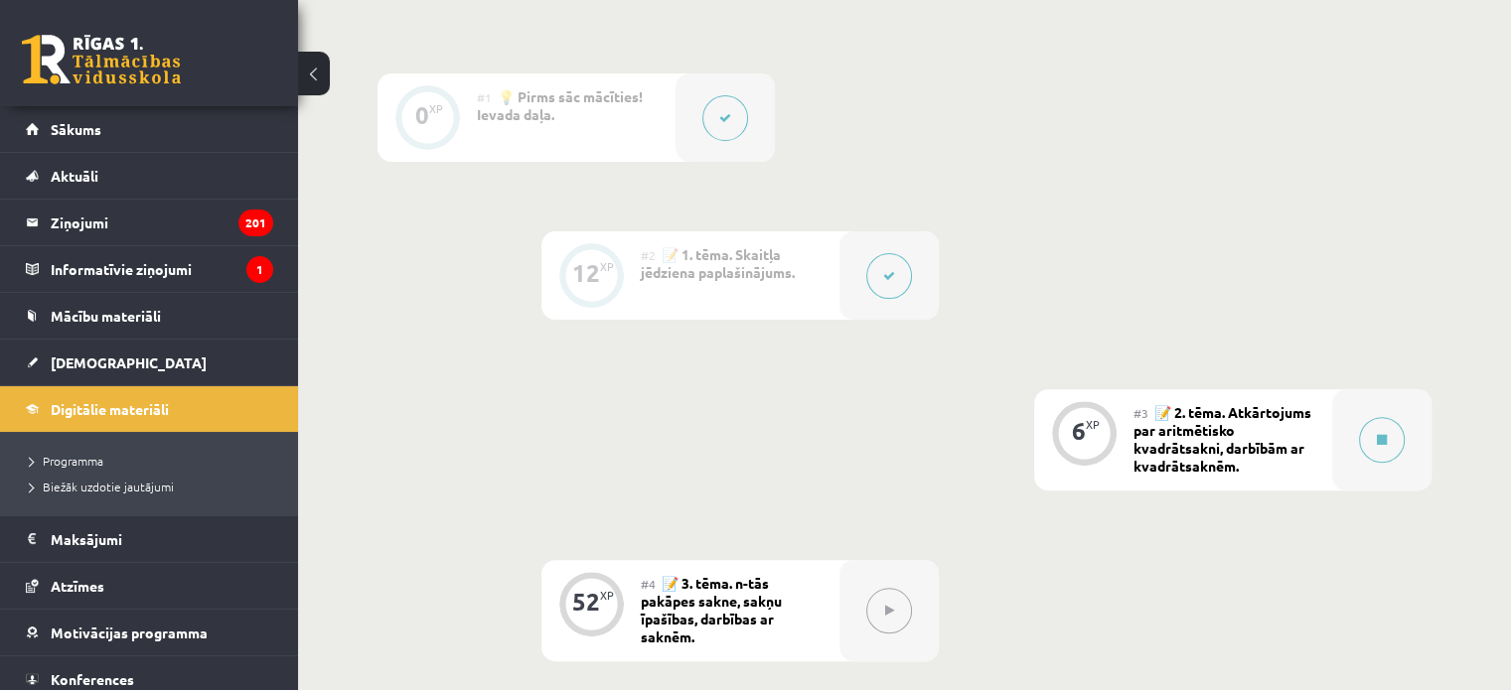
click at [896, 251] on div at bounding box center [888, 275] width 99 height 88
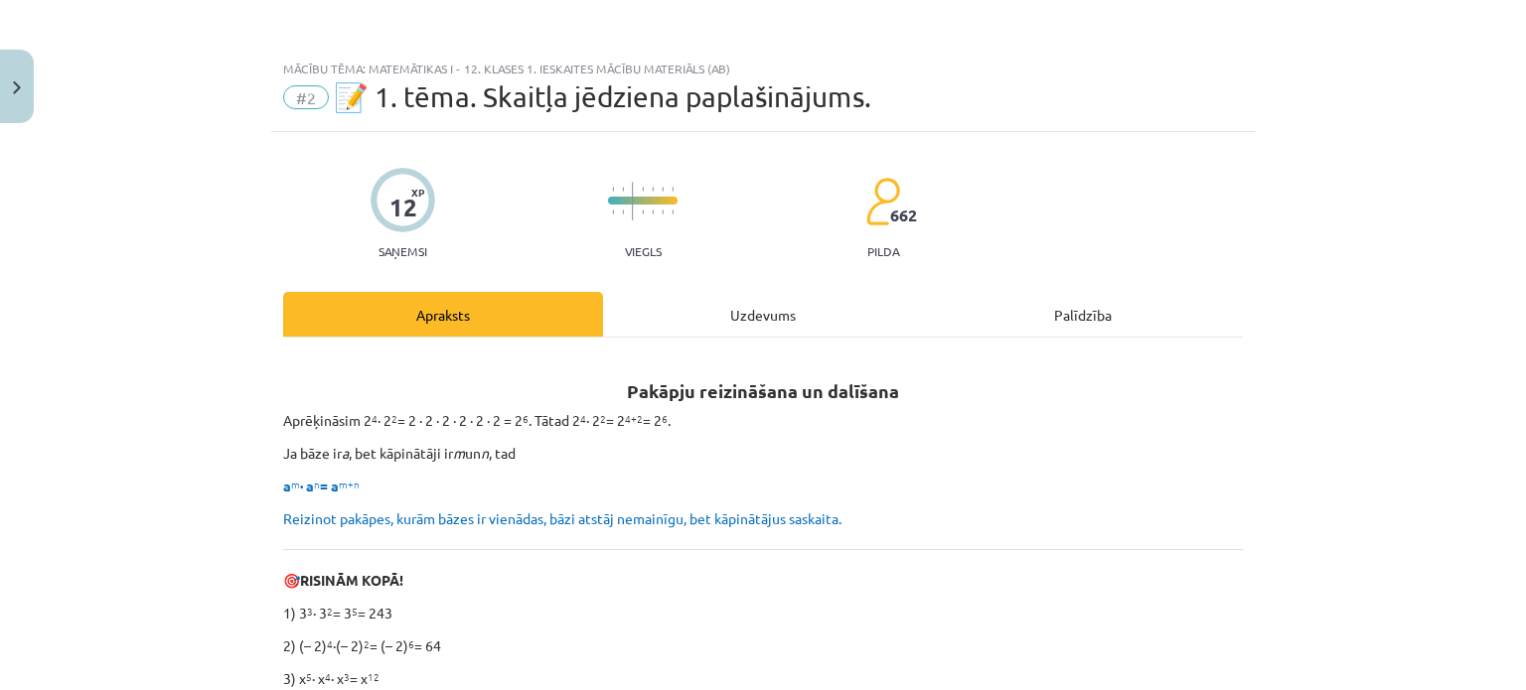
click at [767, 315] on div "Uzdevums" at bounding box center [763, 314] width 320 height 45
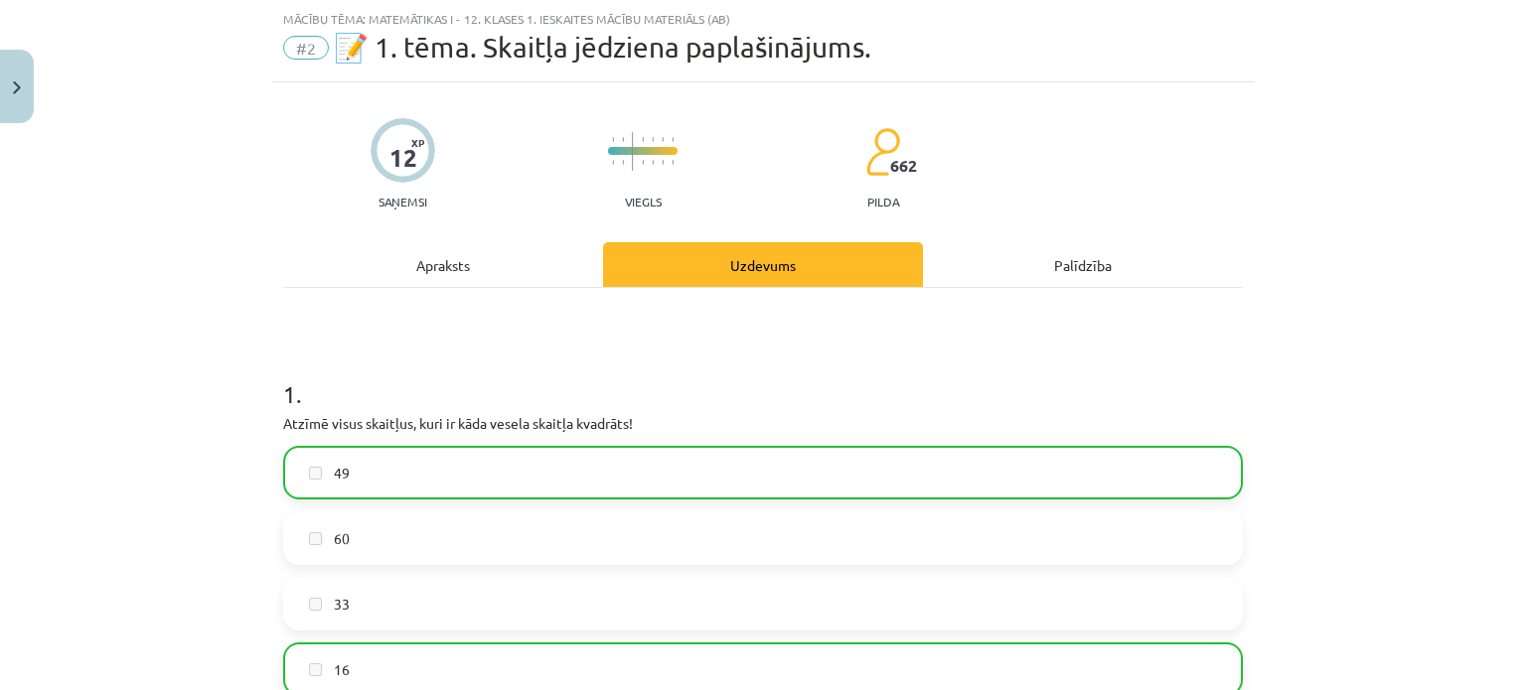
click at [465, 267] on div "Apraksts" at bounding box center [443, 264] width 320 height 45
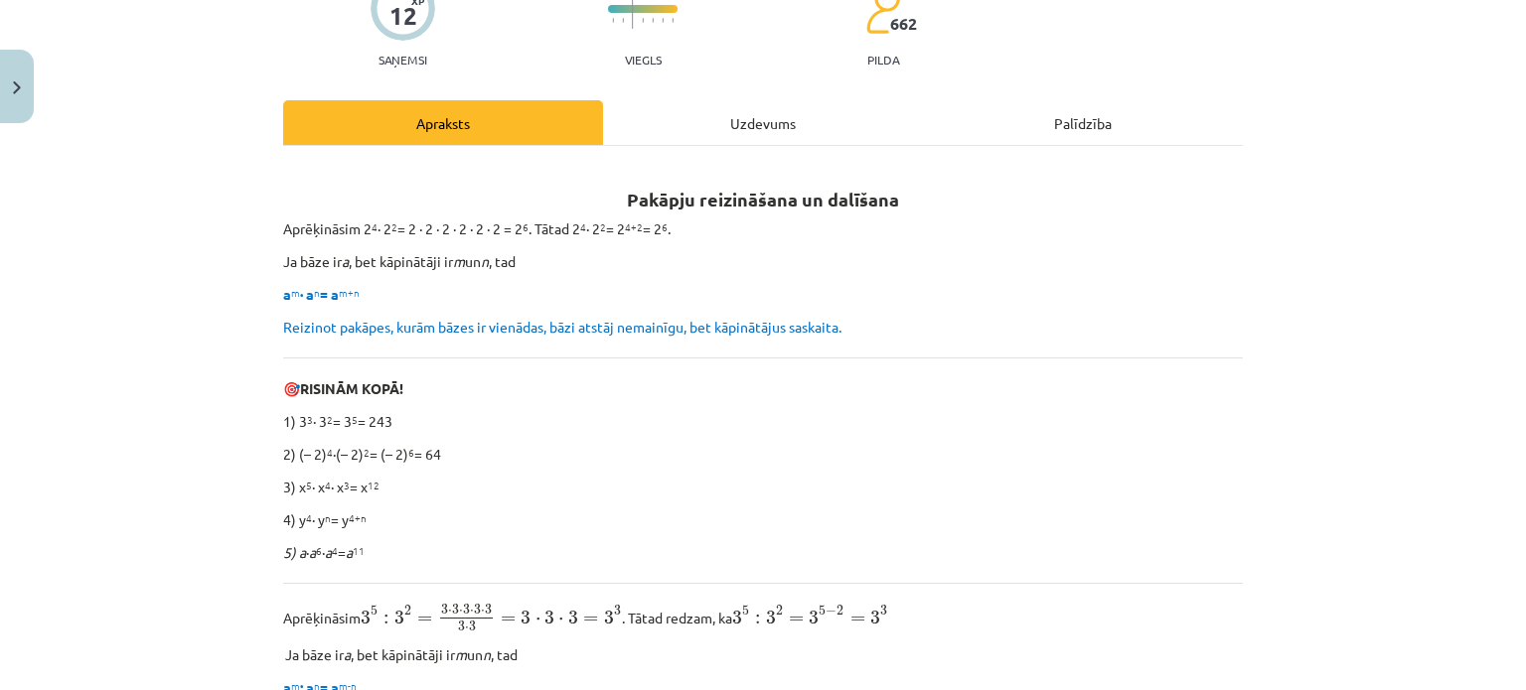
scroll to position [0, 0]
